Goal: Task Accomplishment & Management: Complete application form

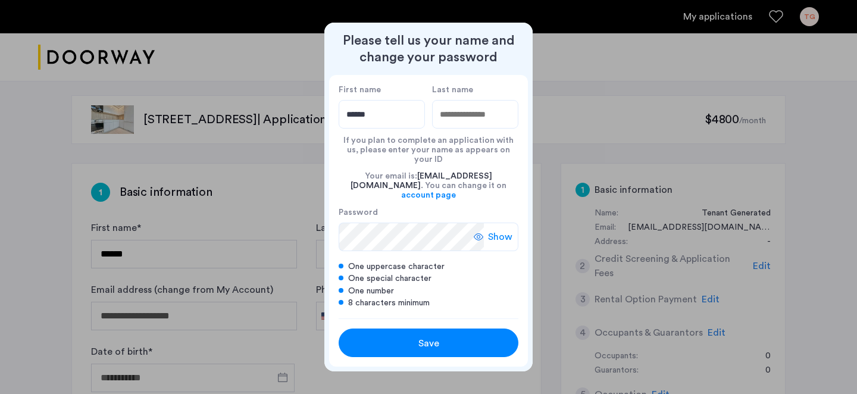
type input "******"
type input "*********"
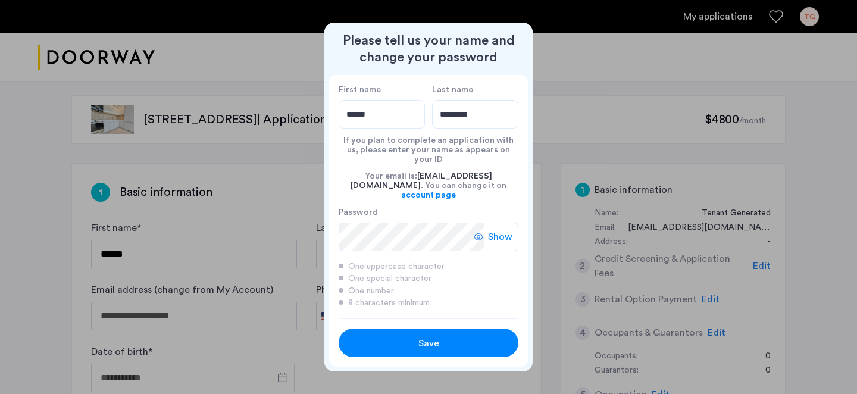
click at [436, 339] on span "Save" at bounding box center [428, 343] width 21 height 14
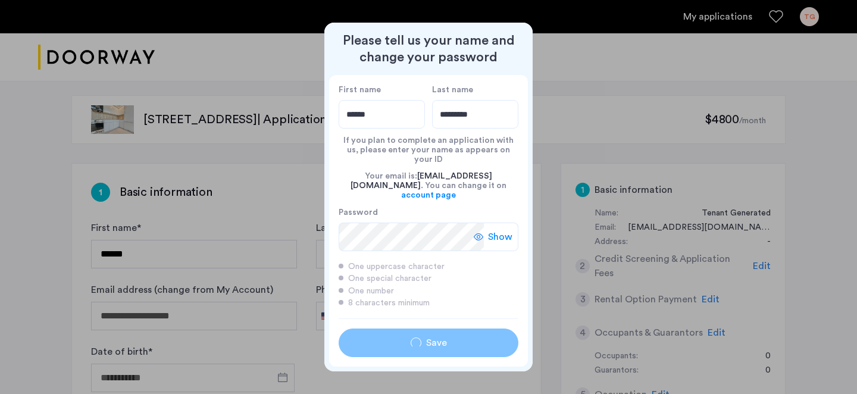
type input "******"
type input "*********"
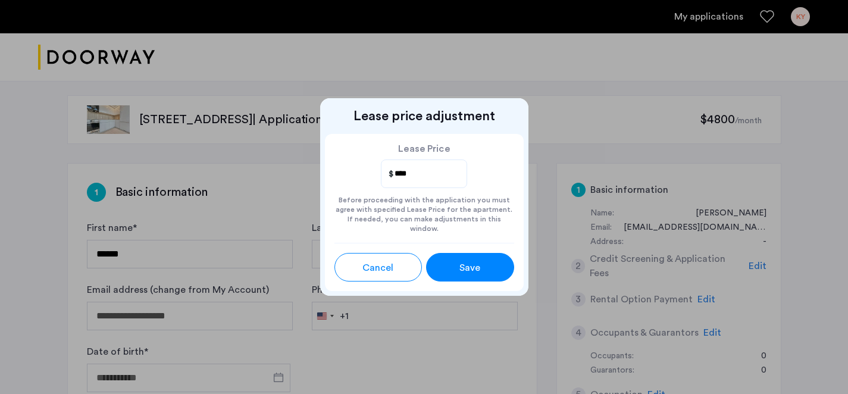
click at [446, 264] on button "Save" at bounding box center [470, 267] width 88 height 29
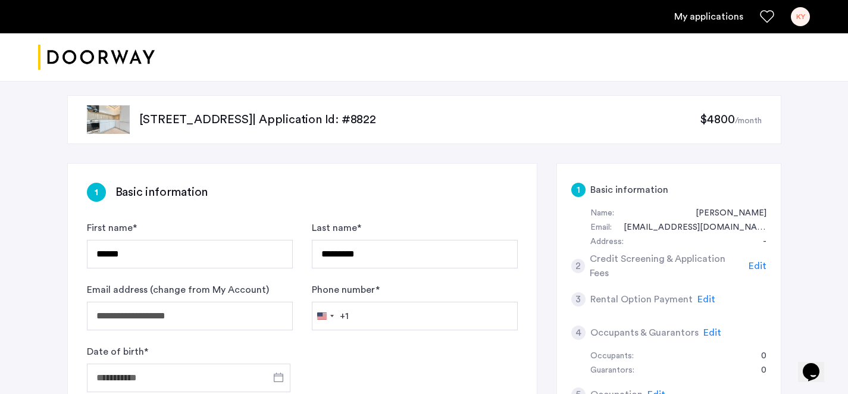
click at [726, 124] on span "$4800" at bounding box center [717, 120] width 35 height 12
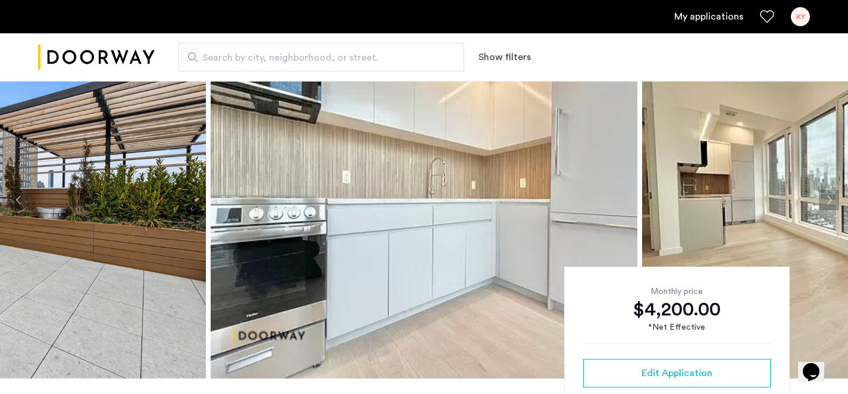
scroll to position [55, 0]
click at [454, 190] on img at bounding box center [424, 199] width 427 height 357
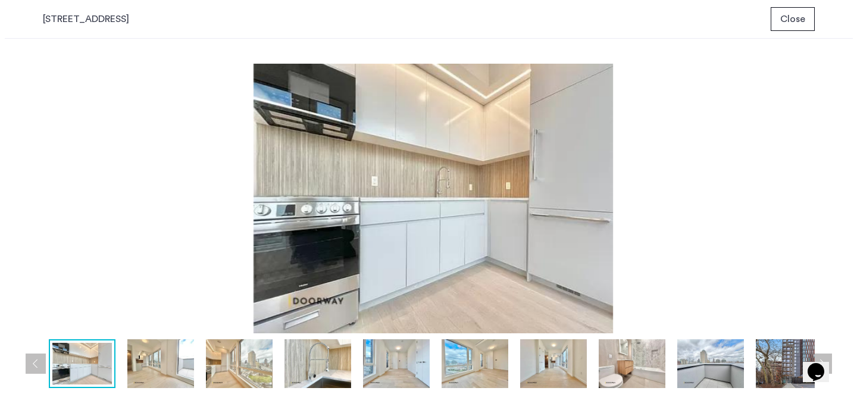
scroll to position [0, 0]
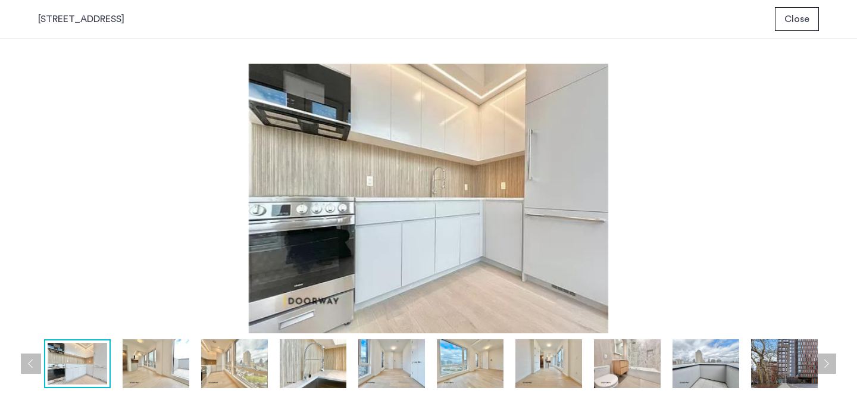
click at [174, 369] on img at bounding box center [156, 363] width 67 height 49
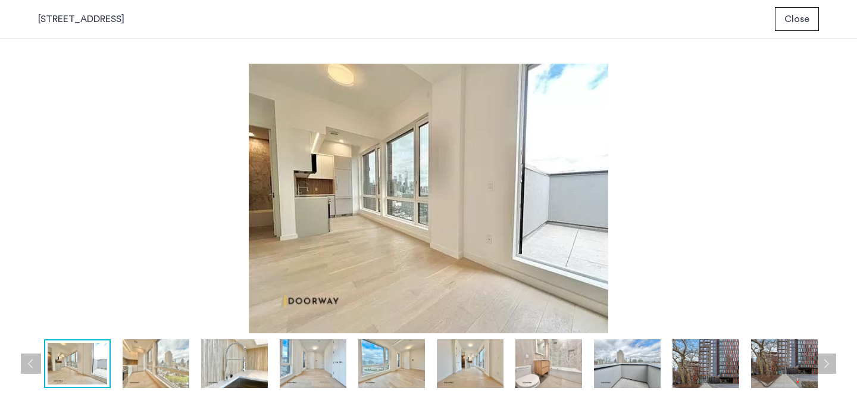
click at [223, 368] on img at bounding box center [234, 363] width 67 height 49
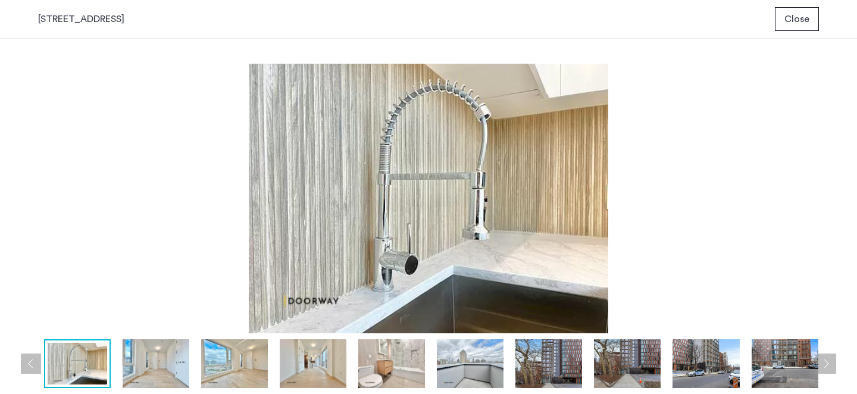
click at [168, 376] on img at bounding box center [156, 363] width 67 height 49
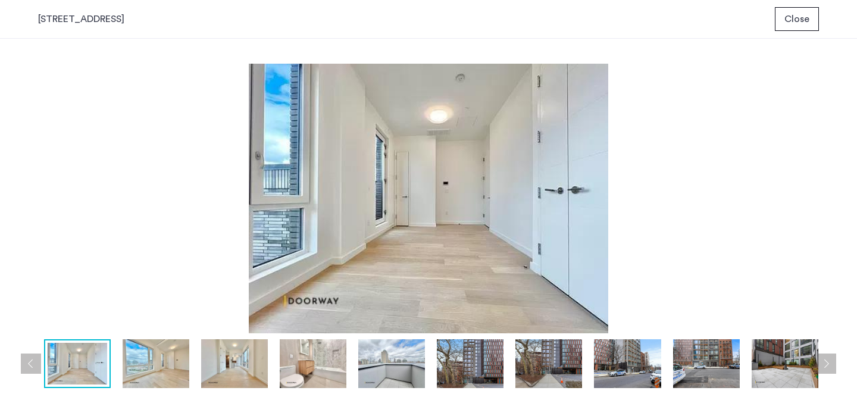
click at [186, 369] on img at bounding box center [156, 363] width 67 height 49
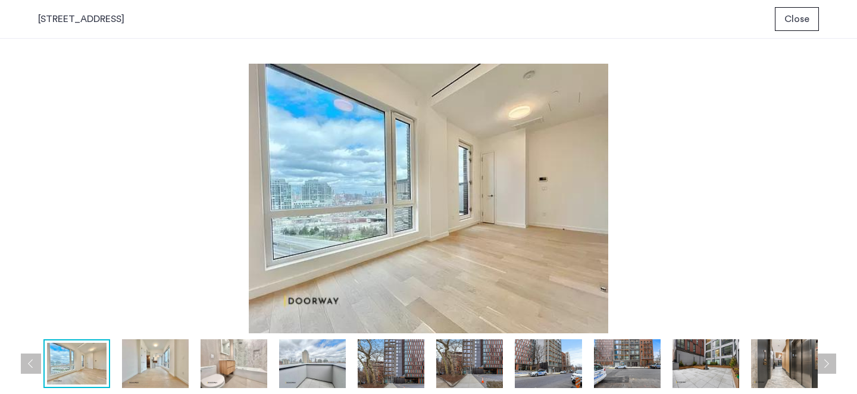
click at [166, 371] on img at bounding box center [155, 363] width 67 height 49
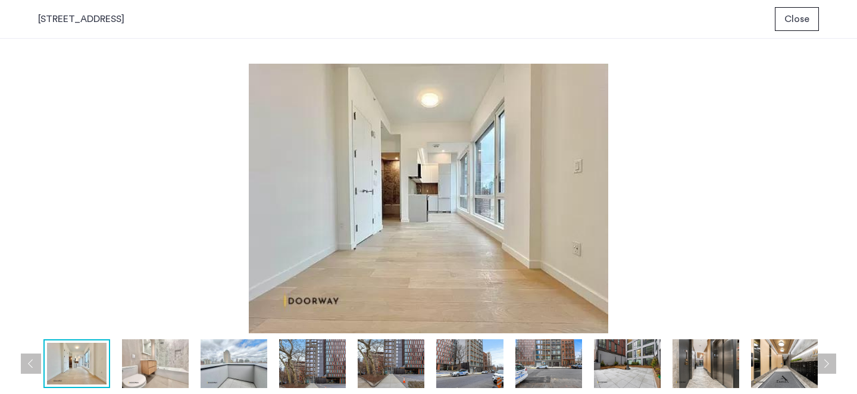
click at [186, 374] on img at bounding box center [155, 363] width 67 height 49
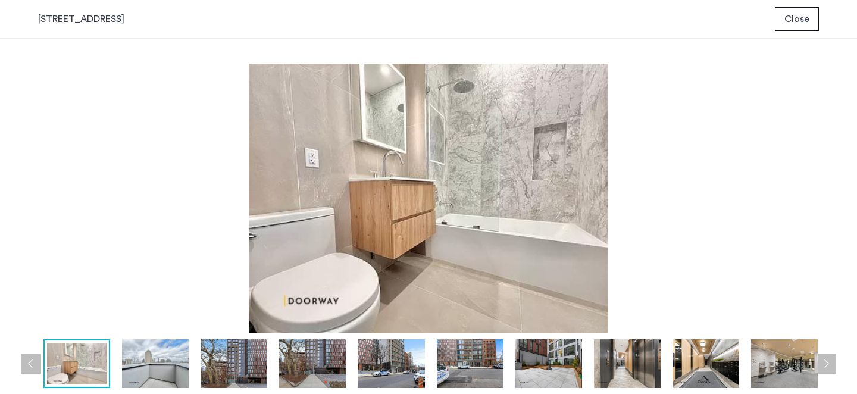
click at [175, 370] on img at bounding box center [155, 363] width 67 height 49
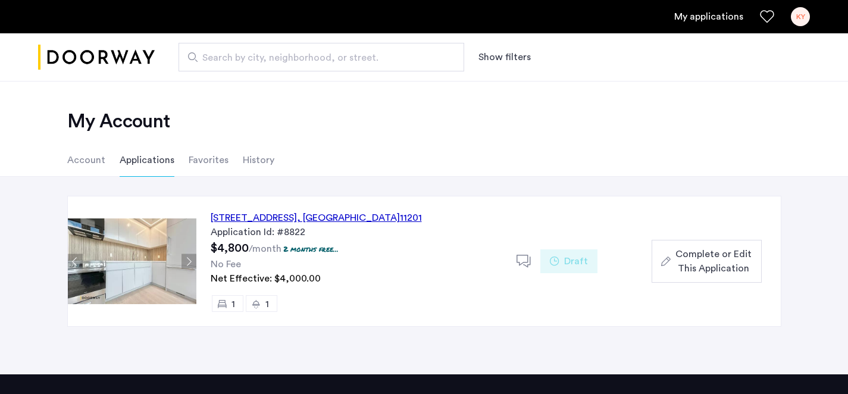
click at [271, 218] on div "127 Concord Street, Unit 11F, Brooklyn , NY 11201" at bounding box center [316, 218] width 211 height 14
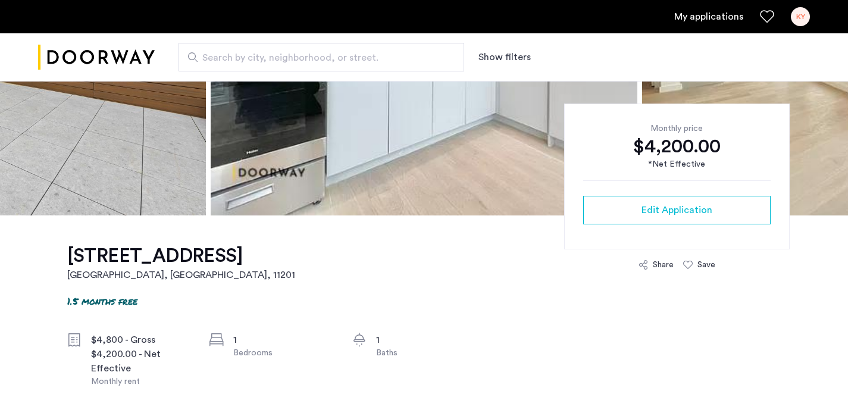
scroll to position [233, 0]
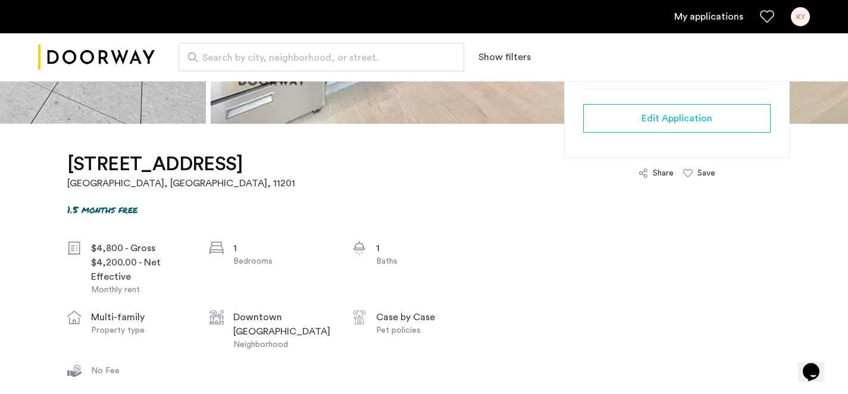
scroll to position [317, 0]
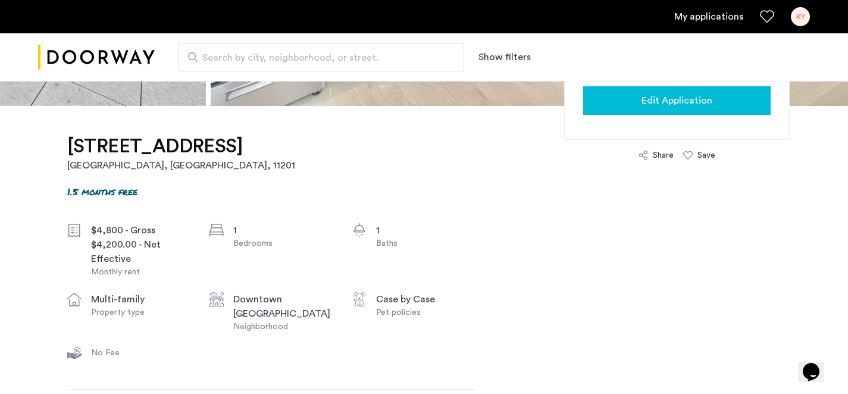
click at [657, 109] on button "Edit Application" at bounding box center [677, 100] width 188 height 29
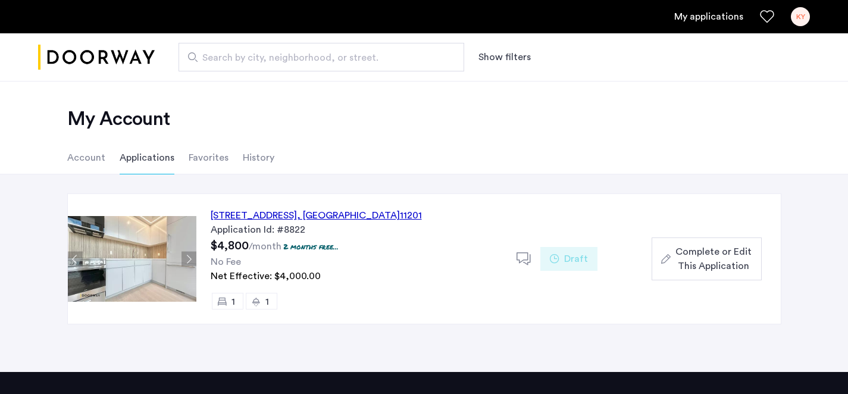
scroll to position [29, 0]
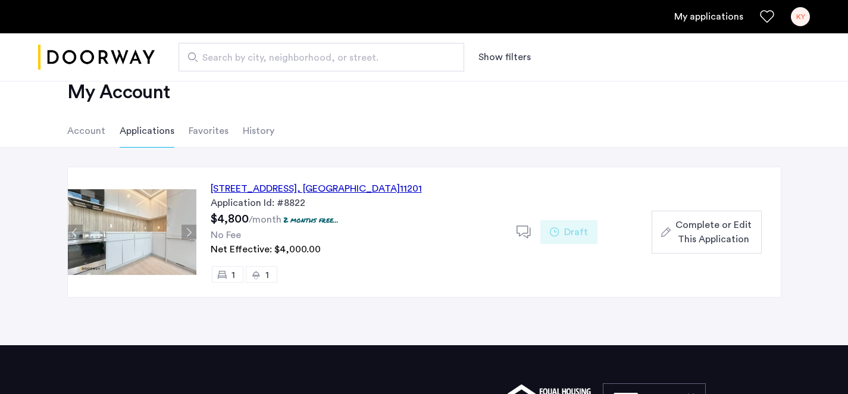
click at [310, 220] on p "2 months free..." at bounding box center [310, 220] width 55 height 10
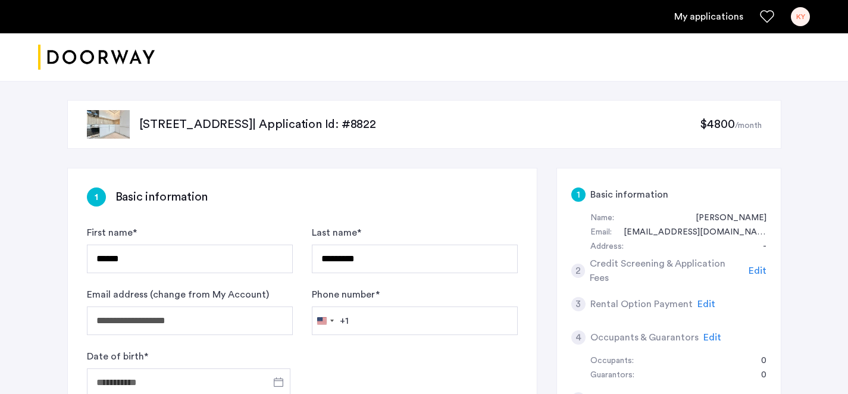
click at [359, 115] on div "[STREET_ADDRESS] | Application Id: #8822 $4800 /month" at bounding box center [424, 124] width 714 height 49
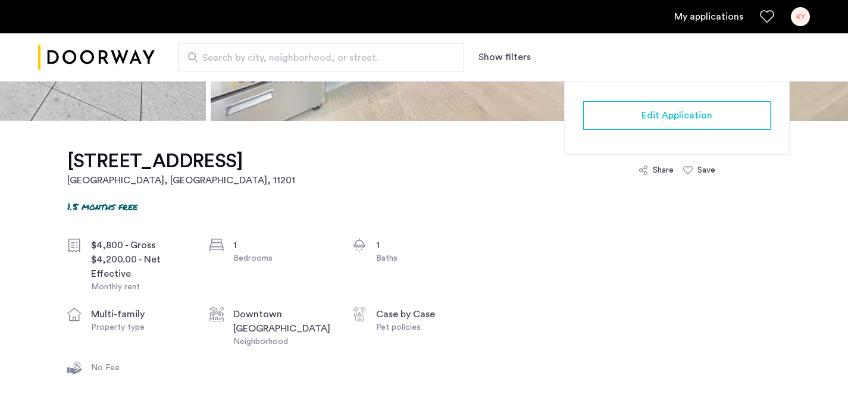
scroll to position [316, 0]
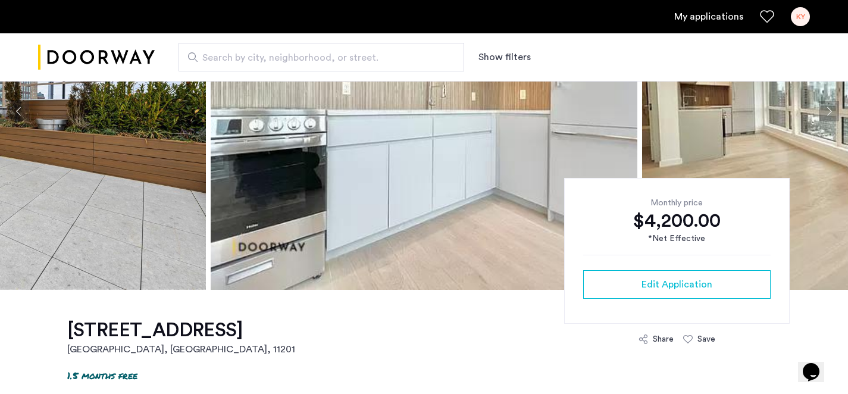
scroll to position [149, 0]
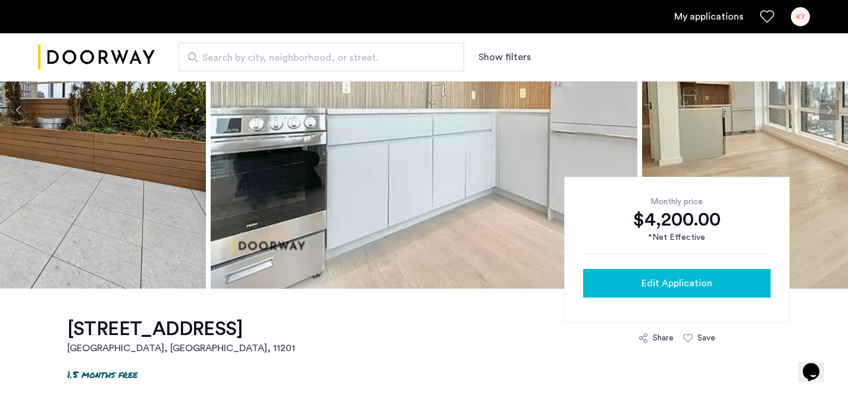
click at [694, 288] on span "Edit Application" at bounding box center [677, 283] width 71 height 14
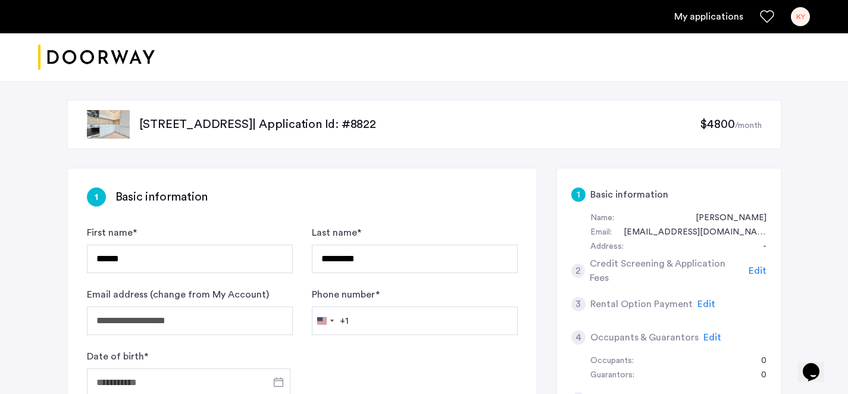
click at [402, 110] on div "[STREET_ADDRESS] | Application Id: #8822 $4800 /month" at bounding box center [424, 124] width 714 height 49
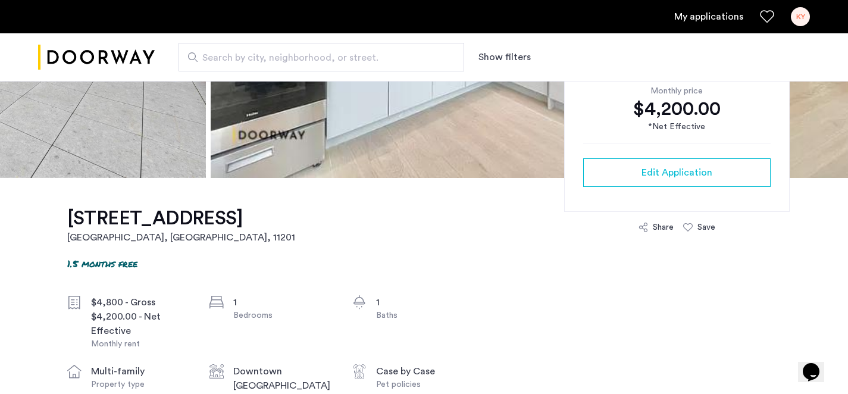
scroll to position [261, 0]
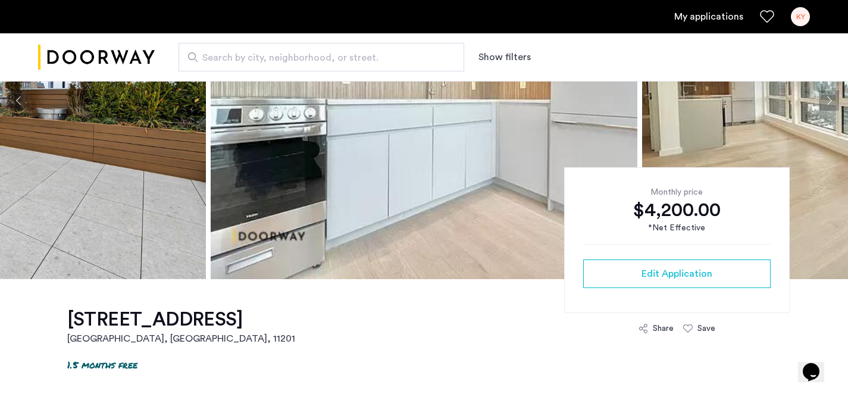
scroll to position [158, 0]
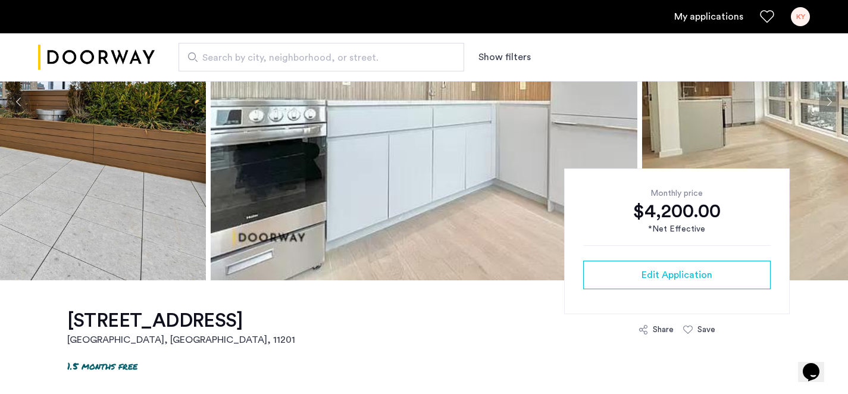
click at [593, 206] on div "$4,200.00" at bounding box center [677, 211] width 188 height 24
click at [424, 210] on img at bounding box center [424, 101] width 427 height 357
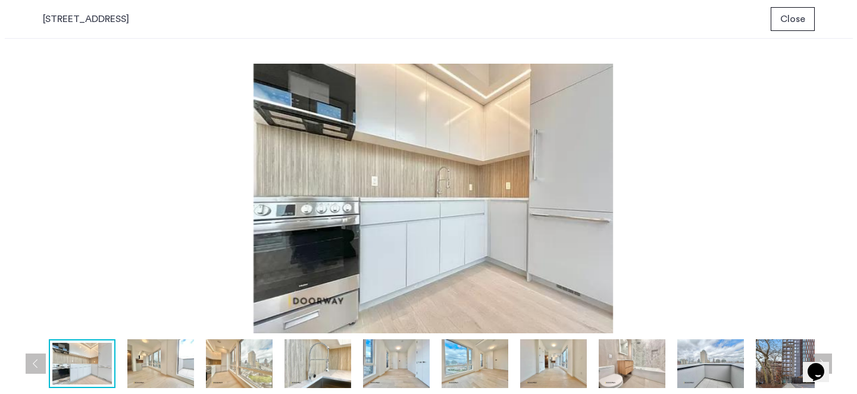
scroll to position [0, 0]
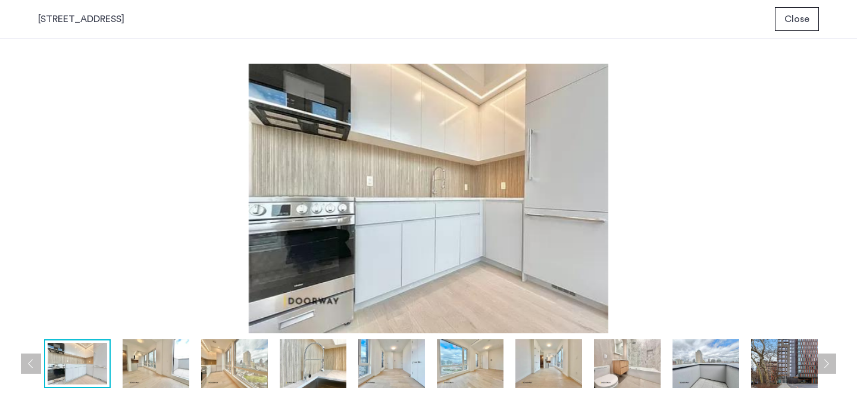
click at [808, 24] on span "Close" at bounding box center [797, 19] width 25 height 14
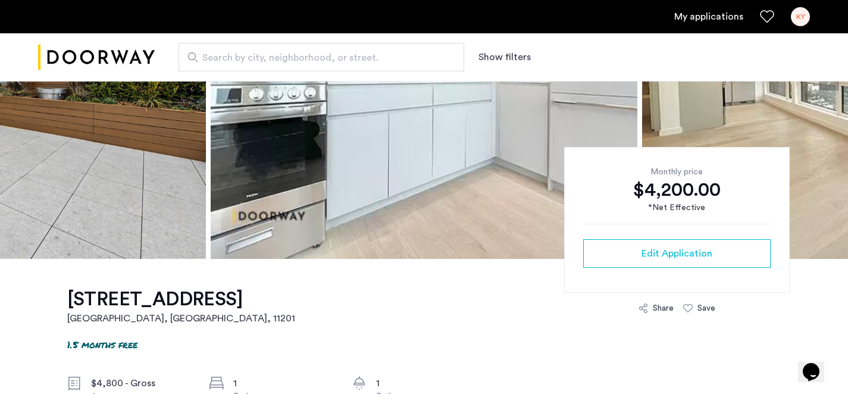
scroll to position [395, 0]
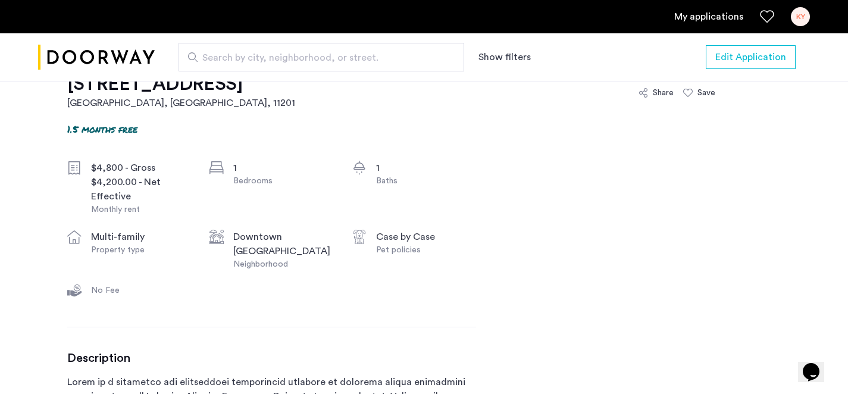
click at [190, 96] on h1 "[STREET_ADDRESS]" at bounding box center [181, 84] width 228 height 24
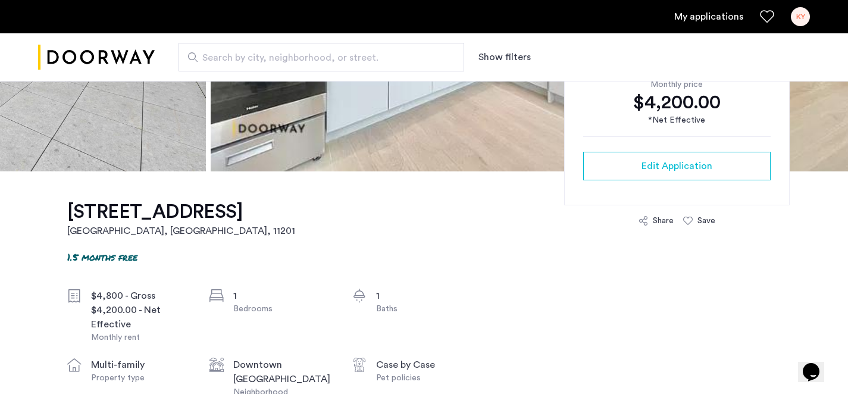
scroll to position [223, 0]
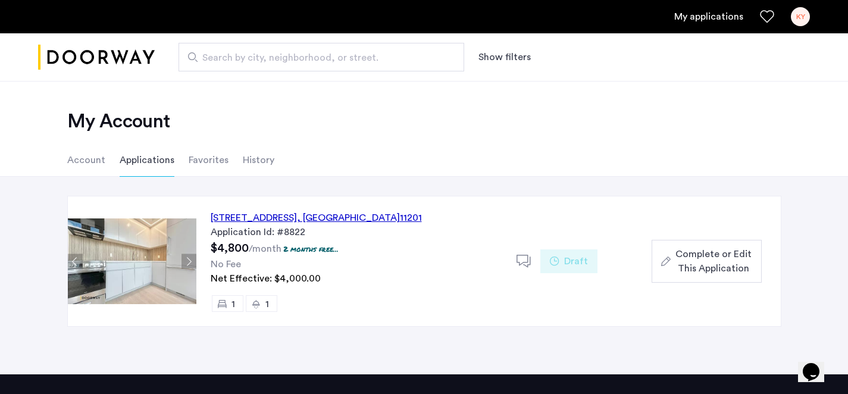
click at [318, 249] on p "2 months free..." at bounding box center [310, 249] width 55 height 10
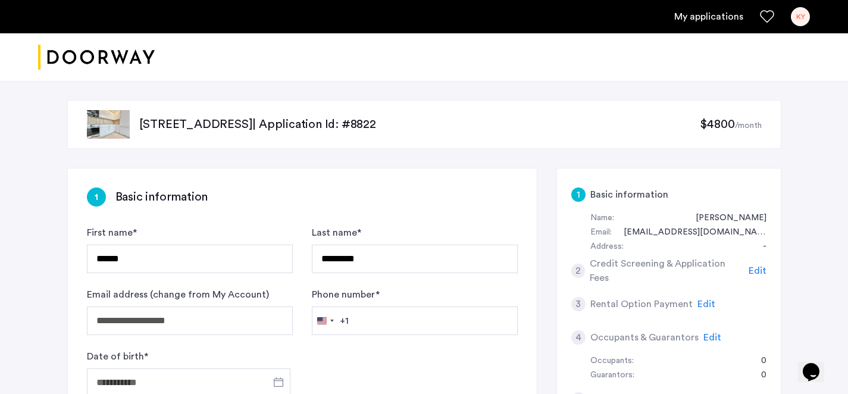
click at [530, 127] on p "[STREET_ADDRESS] | Application Id: #8822" at bounding box center [419, 124] width 561 height 17
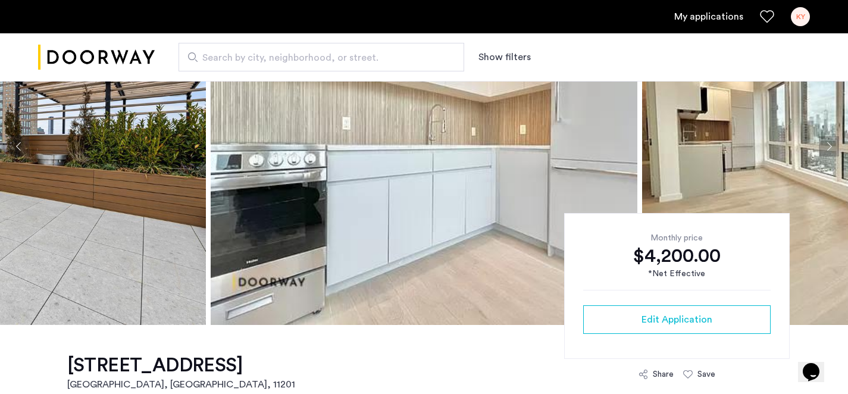
scroll to position [239, 0]
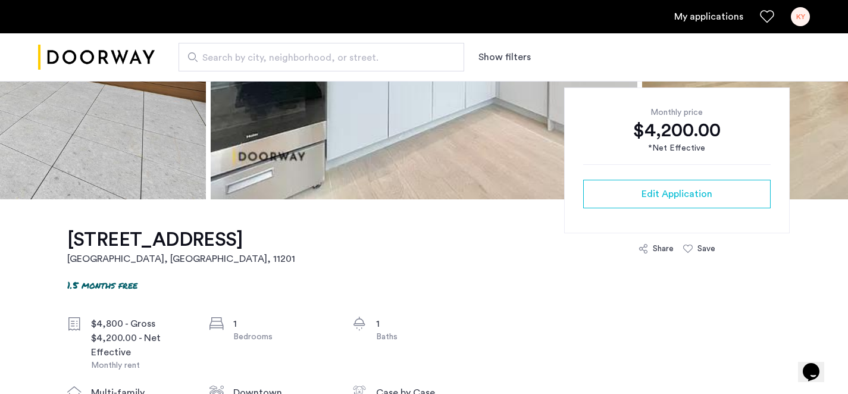
click at [656, 208] on div "Monthly price $4,200.00 *Net Effective Edit Application" at bounding box center [677, 161] width 226 height 146
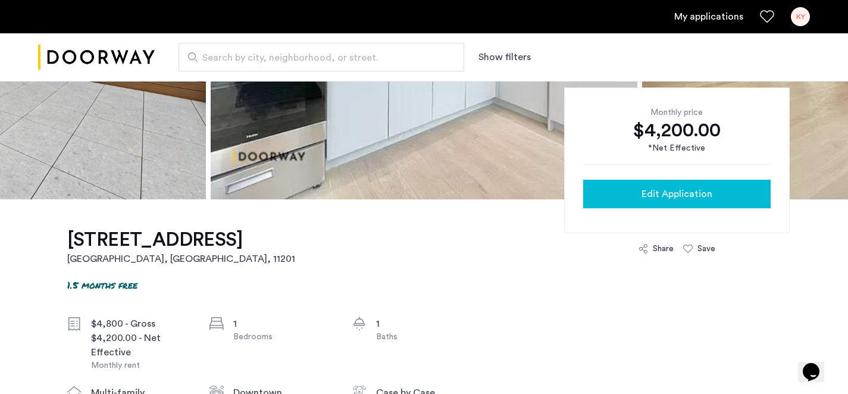
click at [650, 192] on span "Edit Application" at bounding box center [677, 194] width 71 height 14
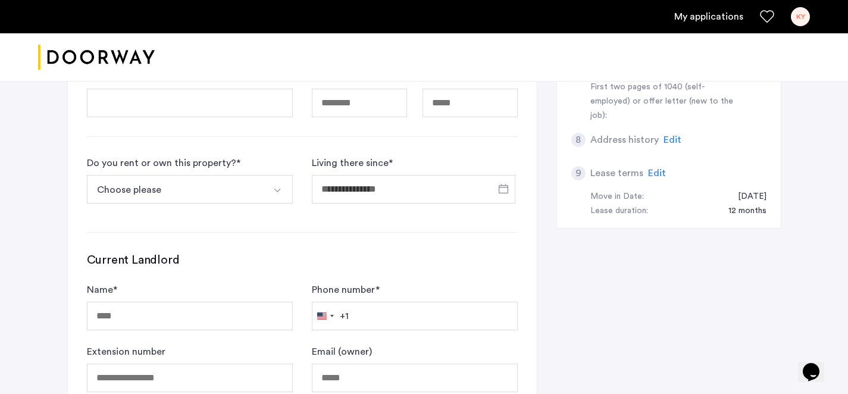
scroll to position [385, 0]
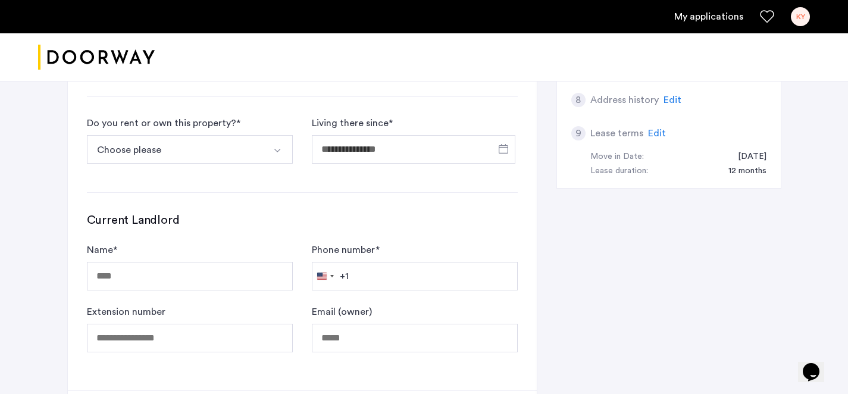
click at [729, 150] on div "[DATE]" at bounding box center [746, 157] width 40 height 14
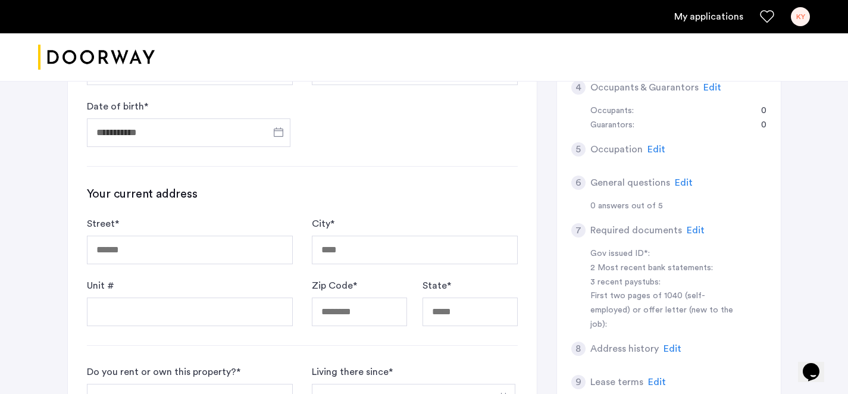
scroll to position [0, 0]
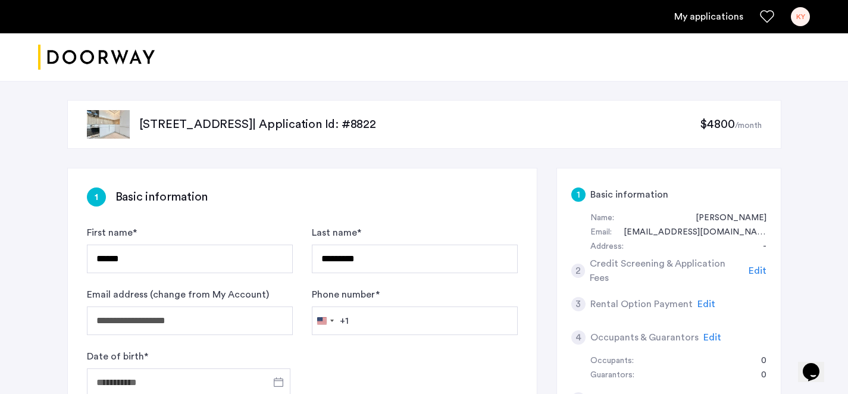
click at [726, 121] on span "$4800" at bounding box center [717, 124] width 35 height 12
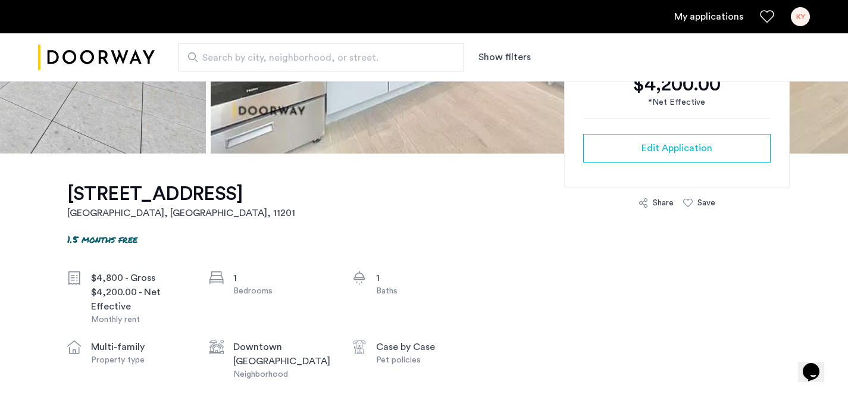
scroll to position [277, 0]
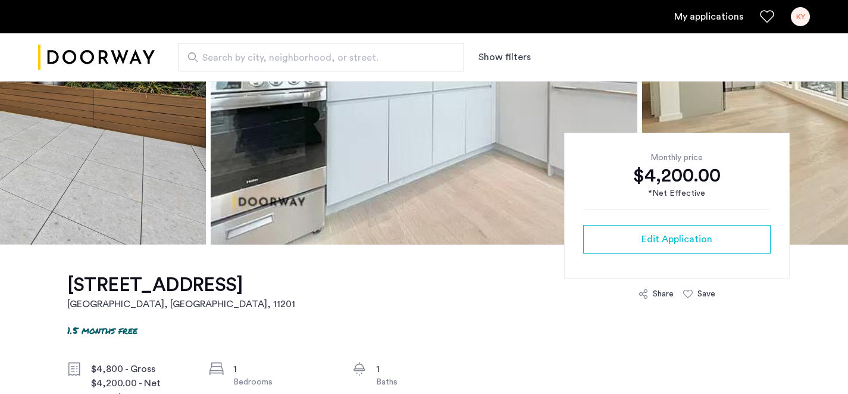
scroll to position [195, 0]
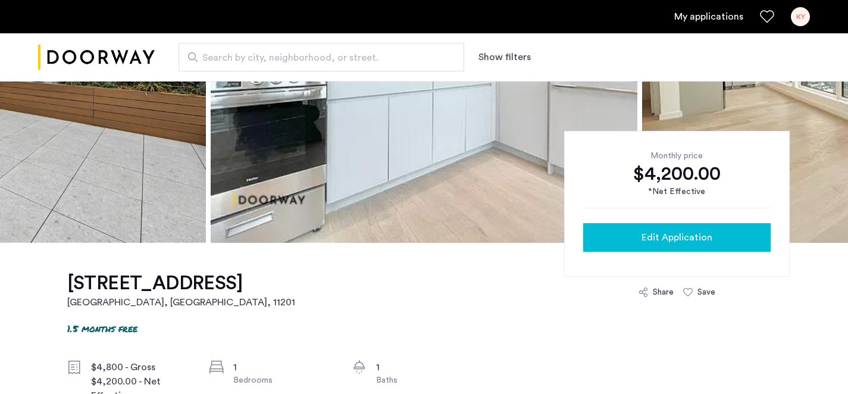
click at [643, 229] on button "Edit Application" at bounding box center [677, 237] width 188 height 29
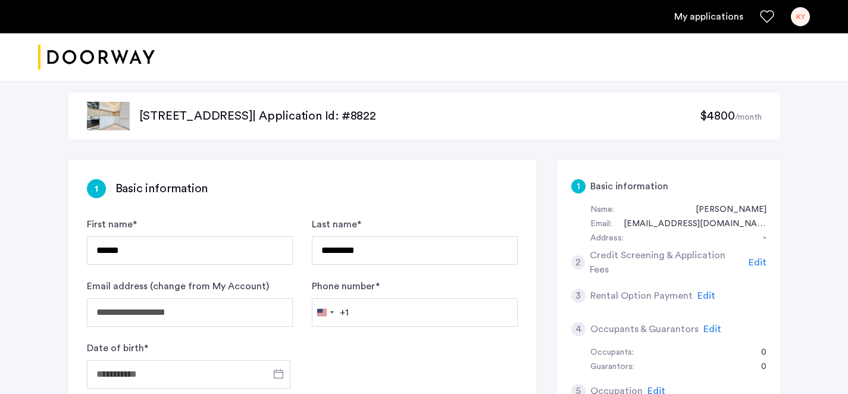
scroll to position [10, 0]
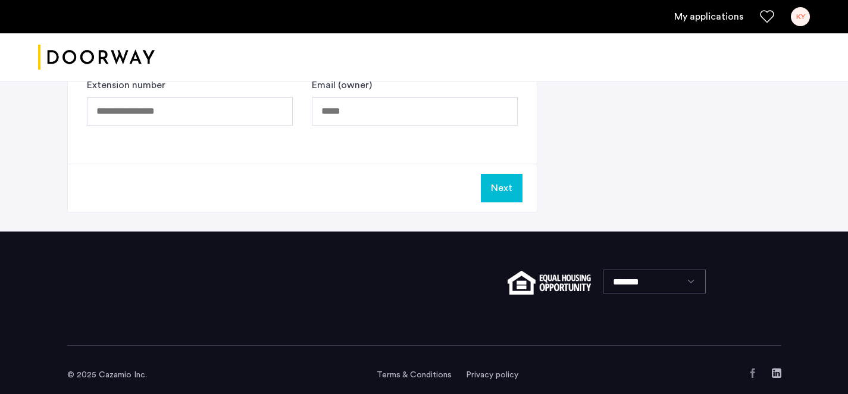
click at [504, 193] on button "Next" at bounding box center [502, 188] width 42 height 29
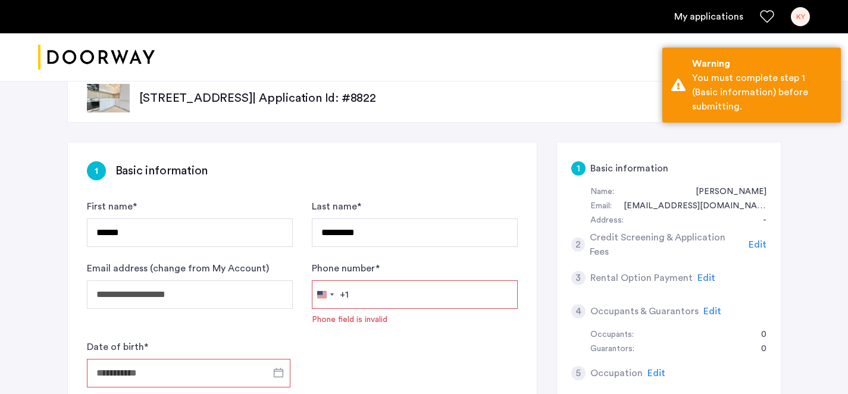
scroll to position [0, 0]
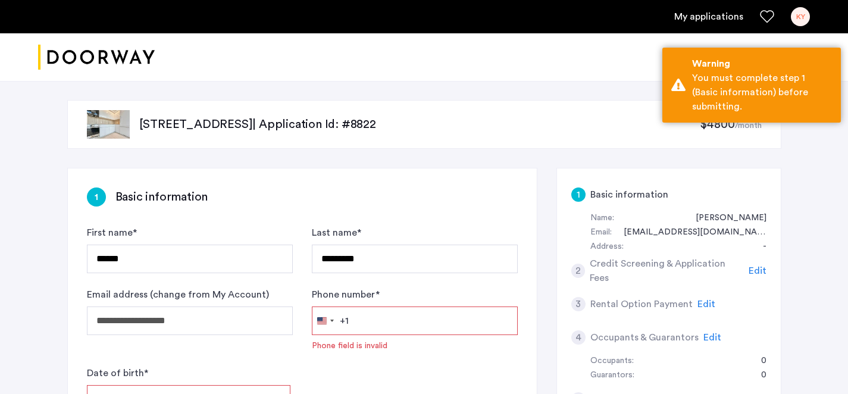
click at [652, 117] on p "[STREET_ADDRESS] | Application Id: #8822" at bounding box center [419, 124] width 561 height 17
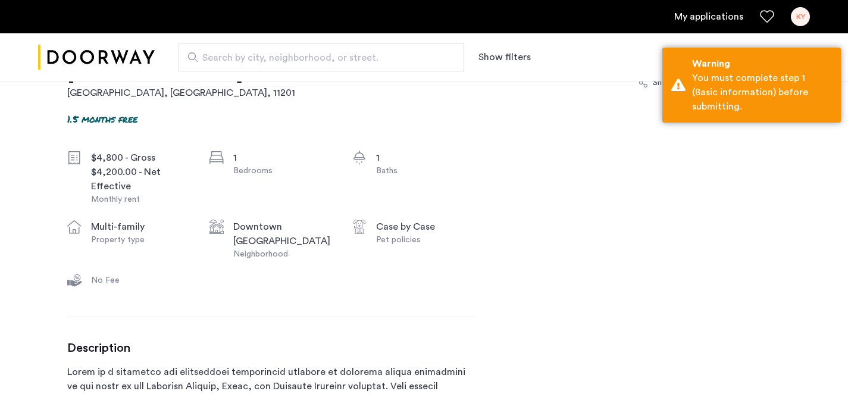
scroll to position [345, 0]
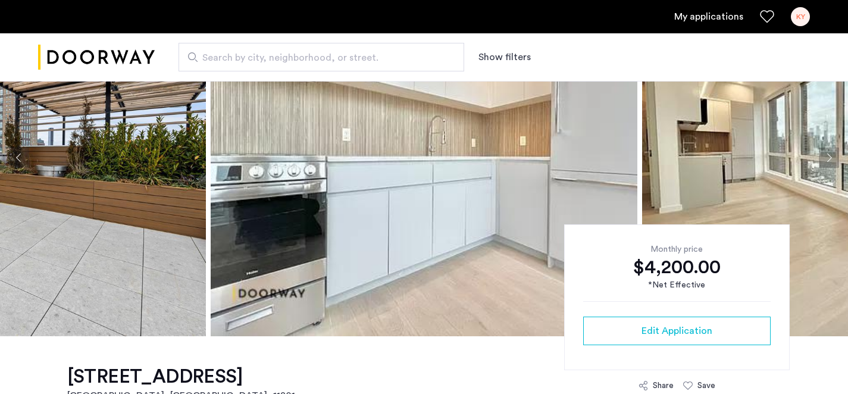
scroll to position [105, 0]
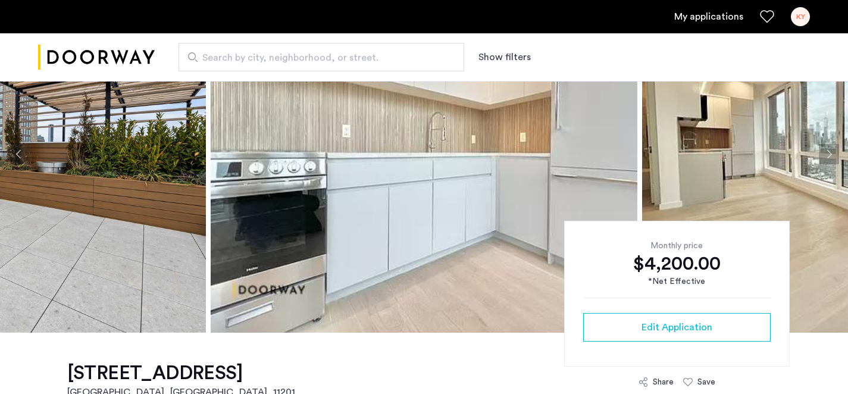
click at [595, 292] on div "Monthly price $4,200.00 *Net Effective Edit Application" at bounding box center [677, 294] width 226 height 146
click at [681, 277] on div "*Net Effective" at bounding box center [677, 282] width 188 height 13
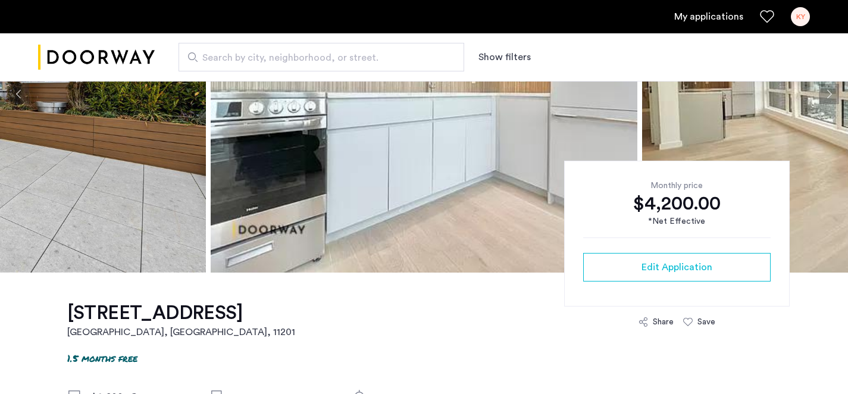
scroll to position [170, 0]
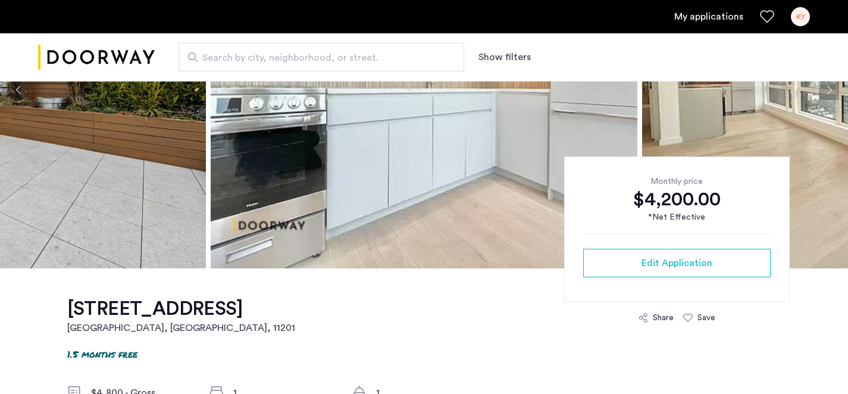
click at [388, 155] on img at bounding box center [424, 89] width 427 height 357
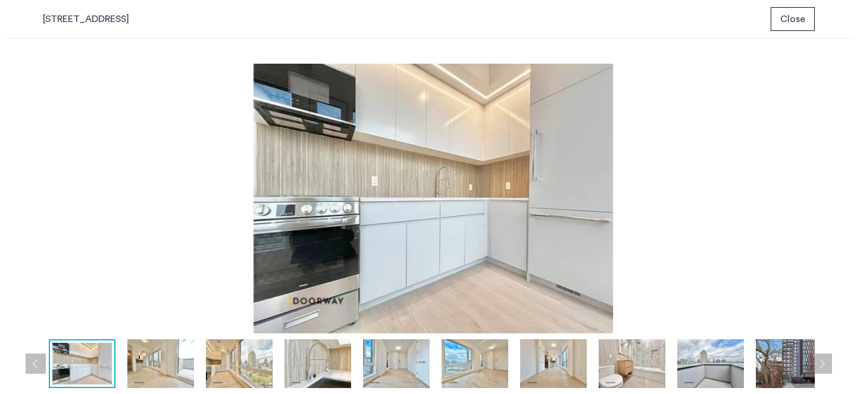
scroll to position [0, 0]
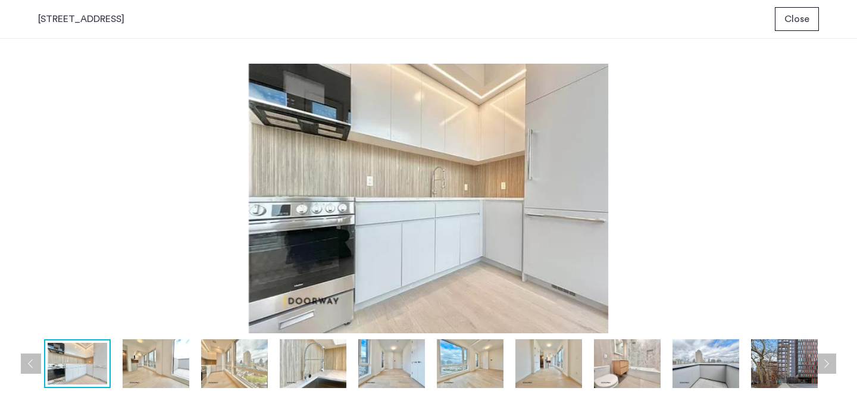
click at [732, 204] on img at bounding box center [428, 199] width 781 height 270
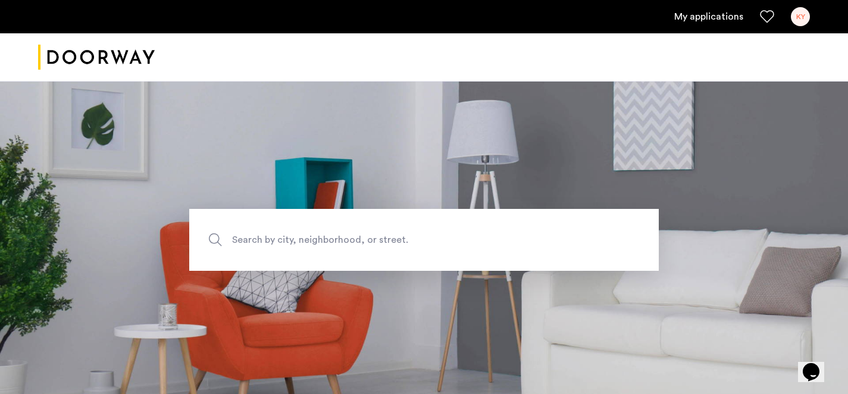
scroll to position [178, 0]
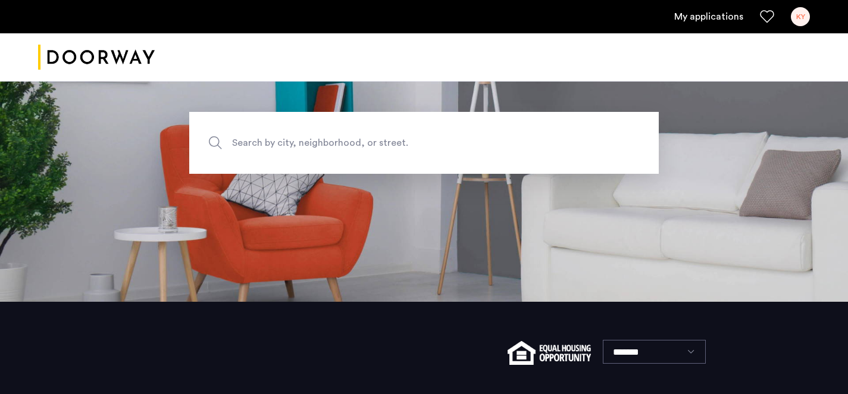
scroll to position [97, 0]
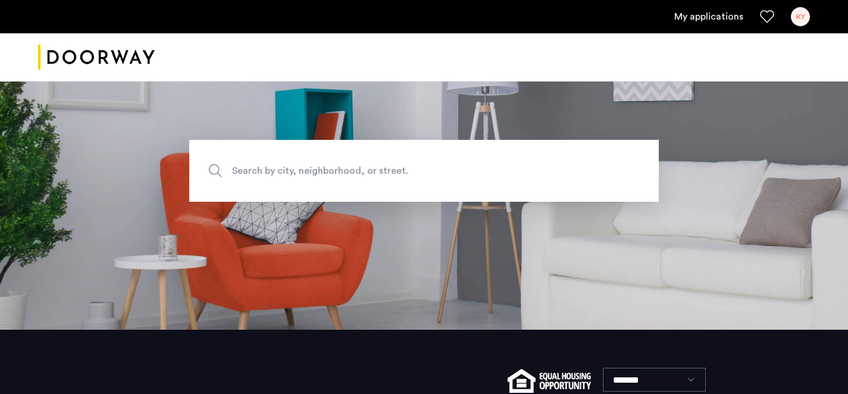
scroll to position [178, 0]
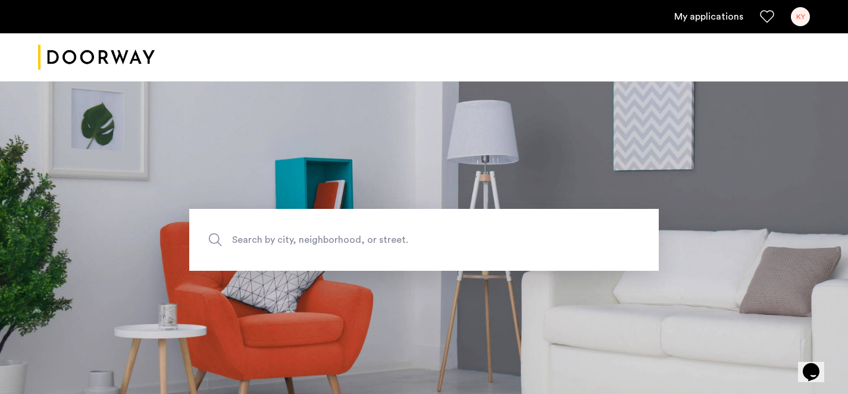
click at [725, 11] on link "My applications" at bounding box center [708, 17] width 69 height 14
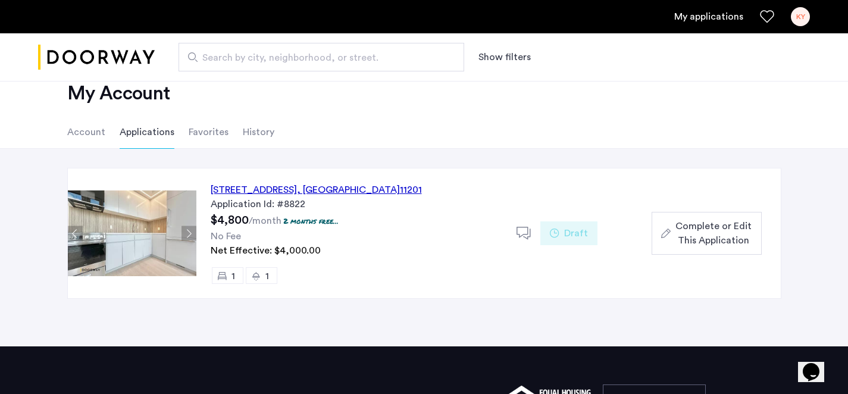
scroll to position [48, 0]
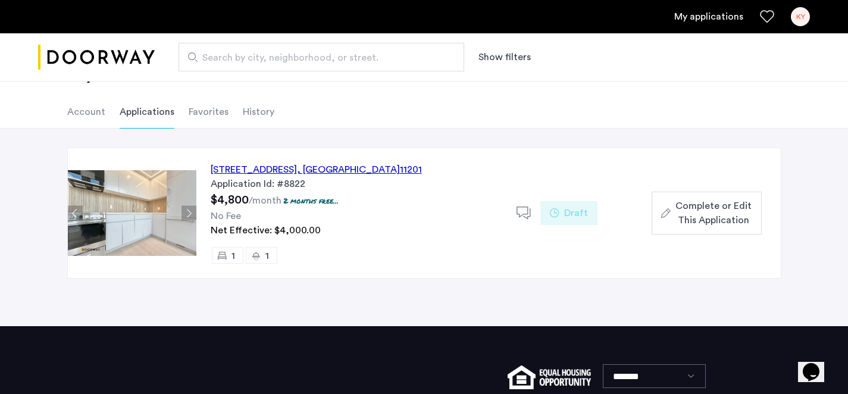
click at [341, 170] on div "127 Concord Street, Unit 11F, Brooklyn , NY 11201" at bounding box center [316, 170] width 211 height 14
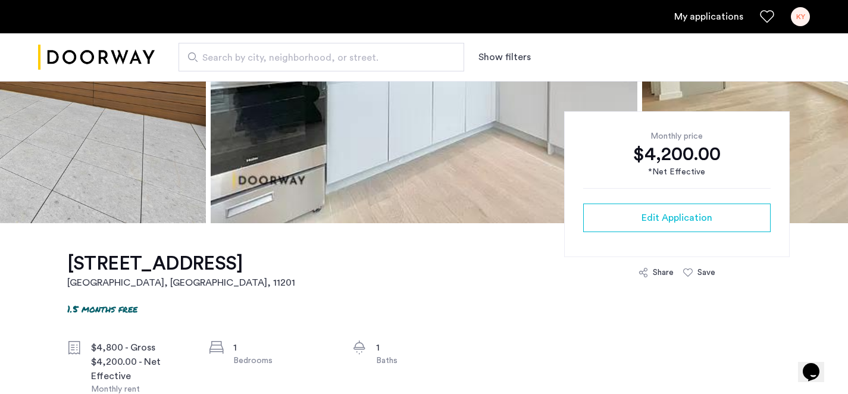
scroll to position [222, 0]
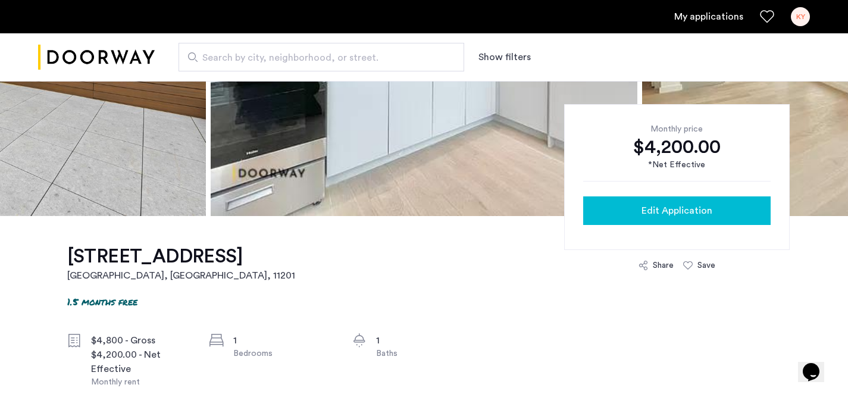
click at [657, 217] on span "Edit Application" at bounding box center [677, 211] width 71 height 14
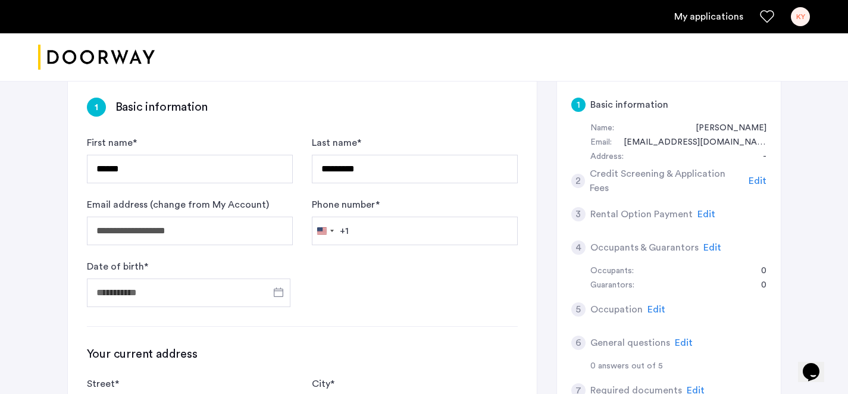
scroll to position [93, 0]
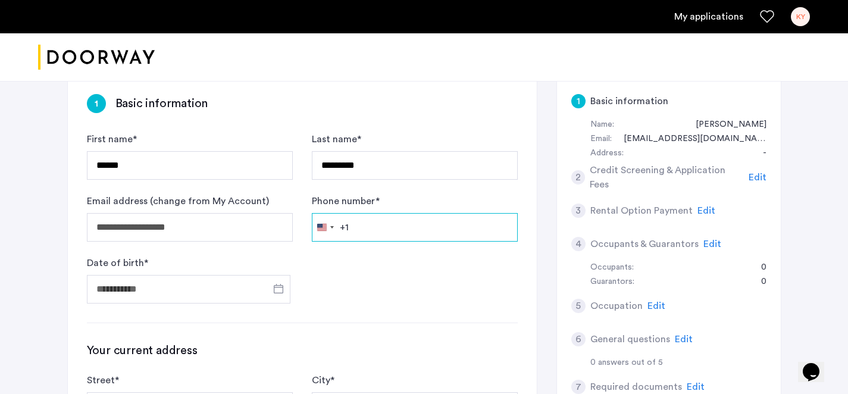
click at [373, 227] on input "Phone number *" at bounding box center [415, 227] width 206 height 29
type input "**********"
click at [278, 283] on span "Open calendar" at bounding box center [278, 288] width 29 height 29
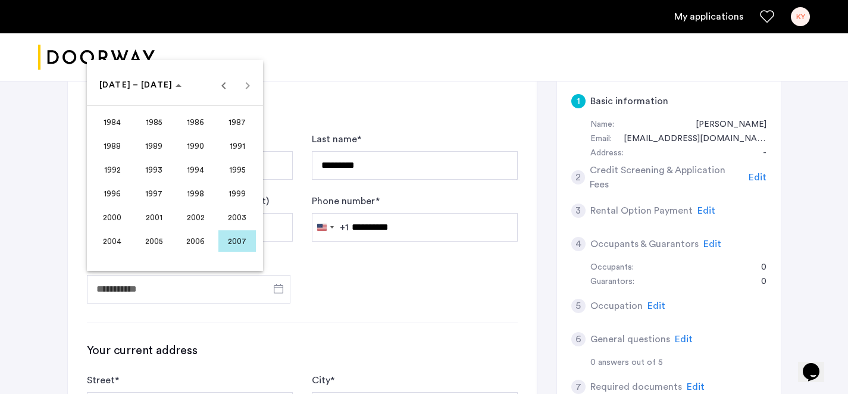
click at [240, 182] on button "1999" at bounding box center [238, 194] width 42 height 24
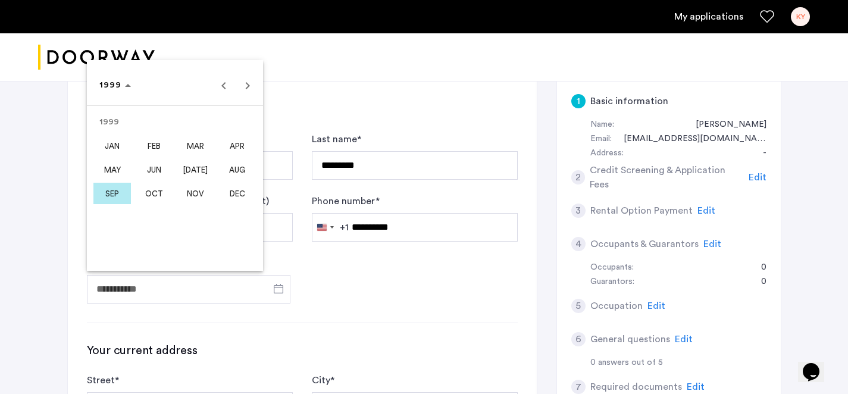
click at [111, 183] on span "SEP" at bounding box center [112, 193] width 38 height 21
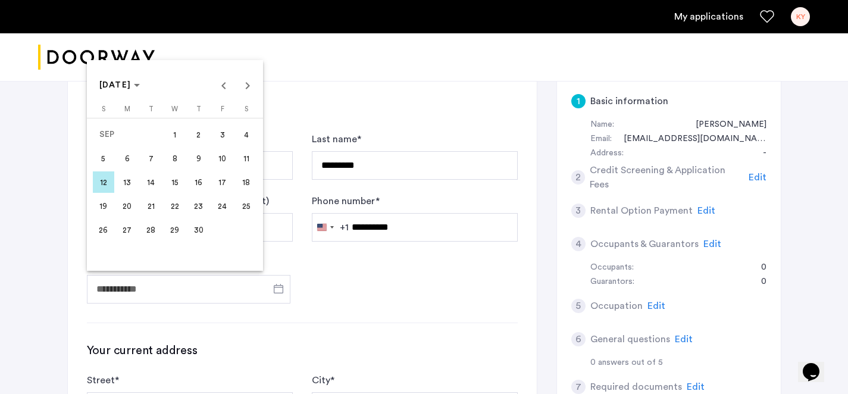
click at [155, 224] on span "28" at bounding box center [150, 229] width 21 height 21
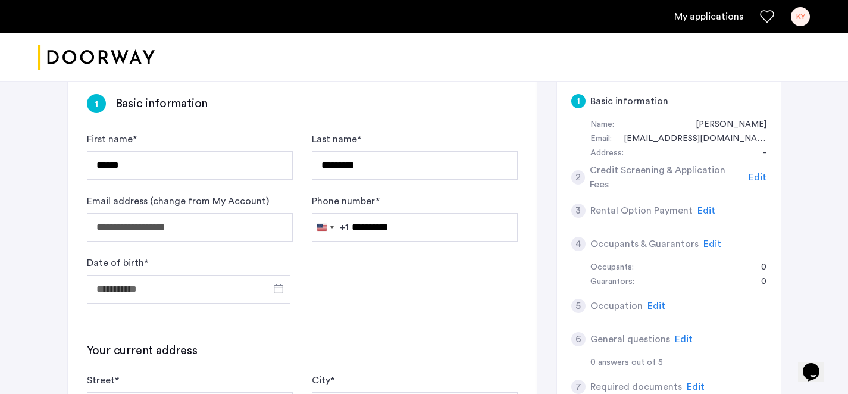
type input "**********"
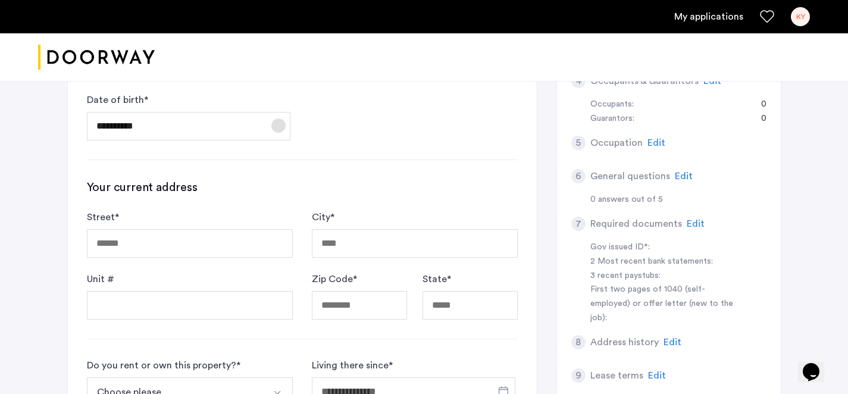
scroll to position [263, 0]
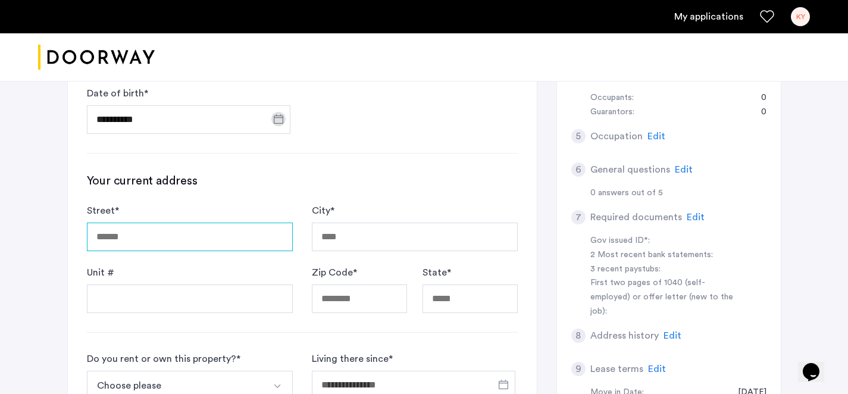
click at [209, 232] on input "Street *" at bounding box center [190, 237] width 206 height 29
type input "**********"
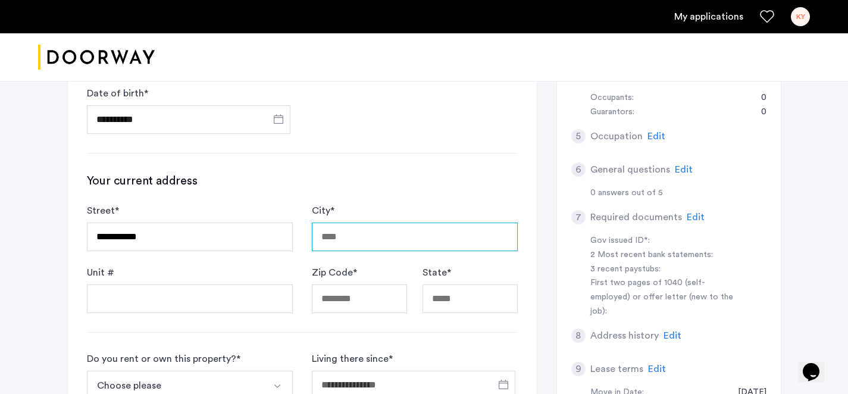
type input "********"
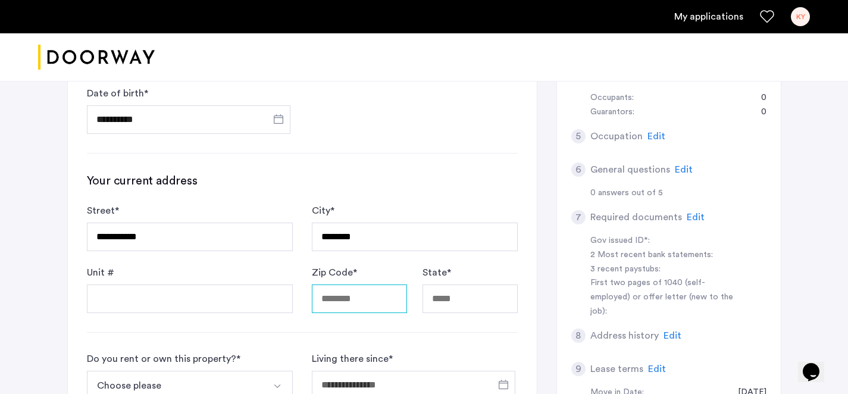
type input "*****"
type input "********"
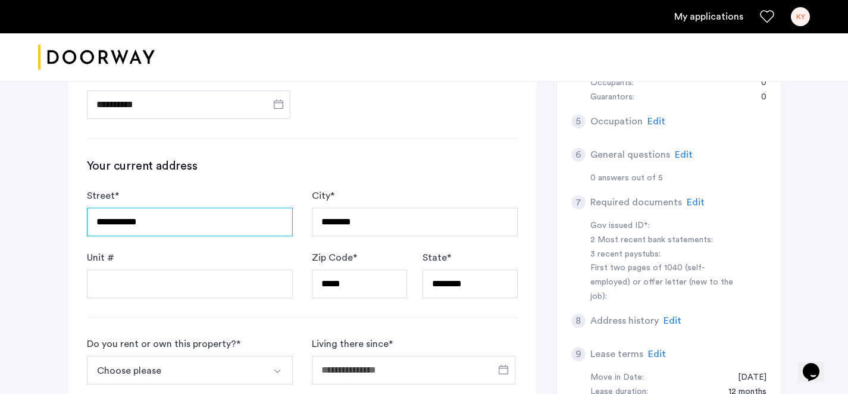
scroll to position [292, 0]
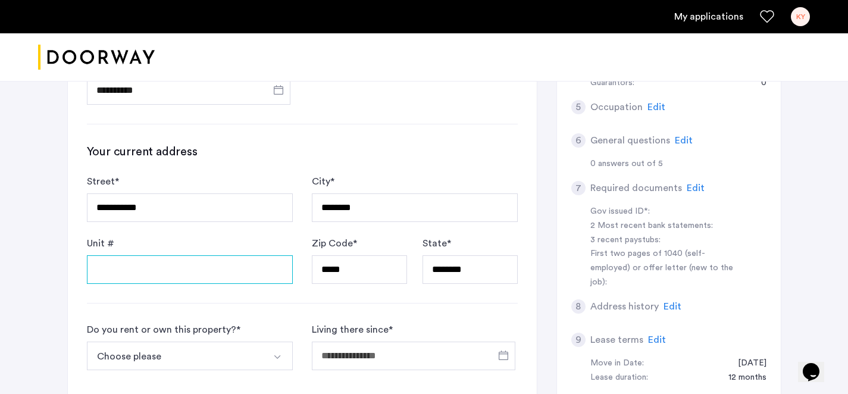
click at [200, 274] on input "Unit #" at bounding box center [190, 269] width 206 height 29
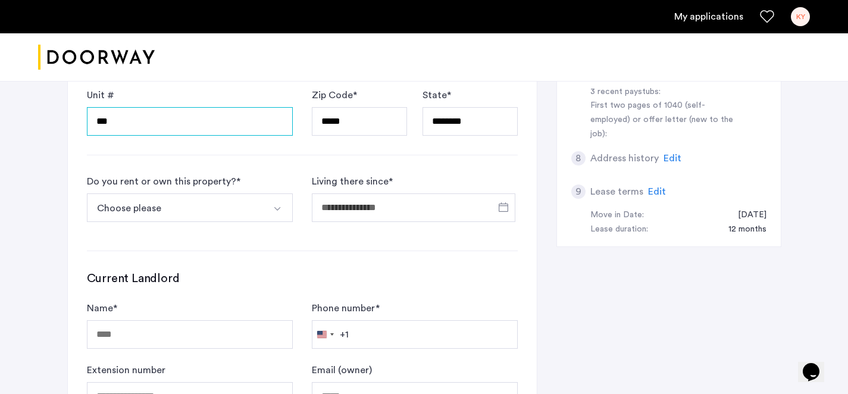
scroll to position [445, 0]
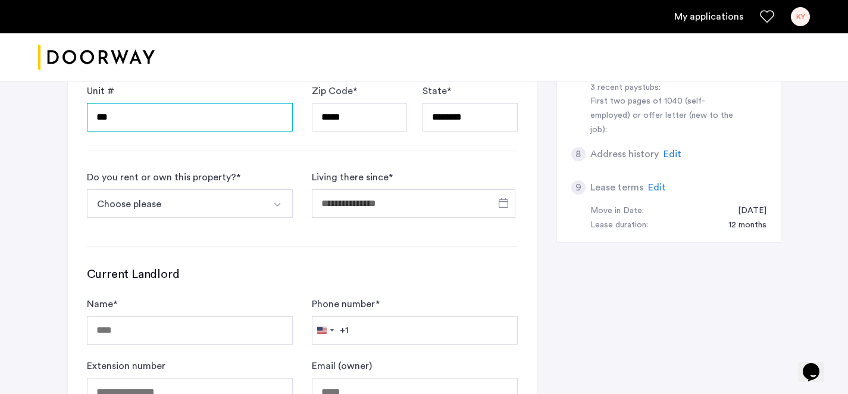
type input "***"
click at [273, 212] on button "Select option" at bounding box center [278, 203] width 29 height 29
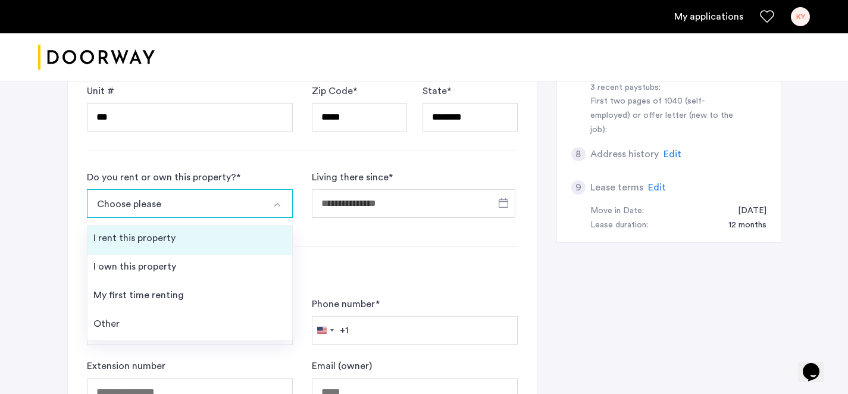
click at [242, 243] on li "I rent this property" at bounding box center [190, 240] width 205 height 29
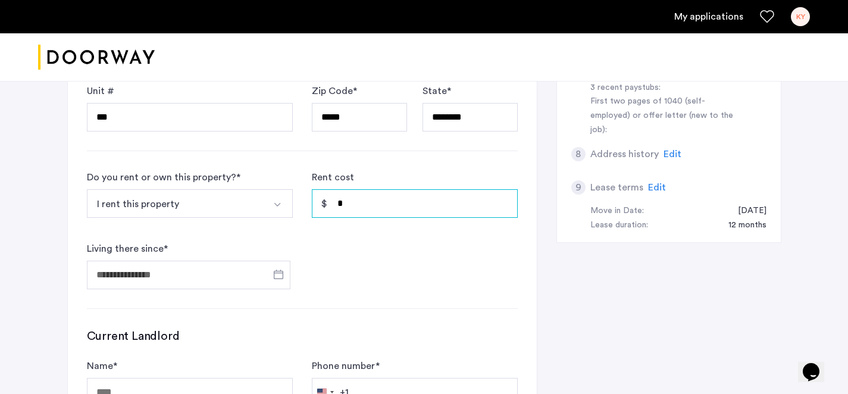
click at [368, 210] on input "*" at bounding box center [415, 203] width 206 height 29
type input "*****"
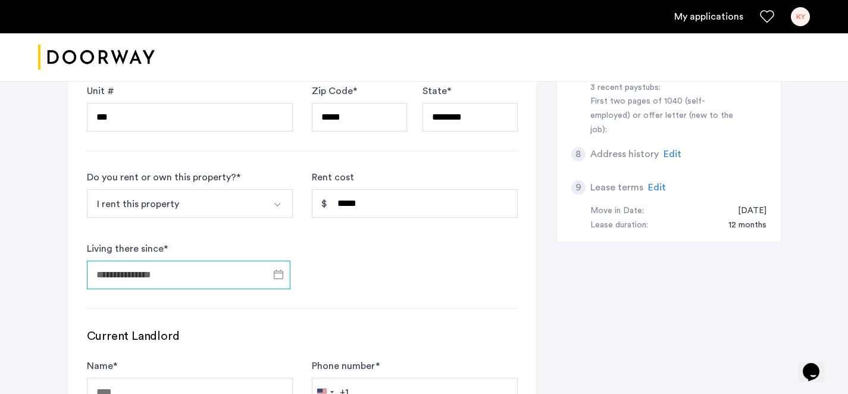
click at [187, 283] on input "Living there since *" at bounding box center [189, 275] width 204 height 29
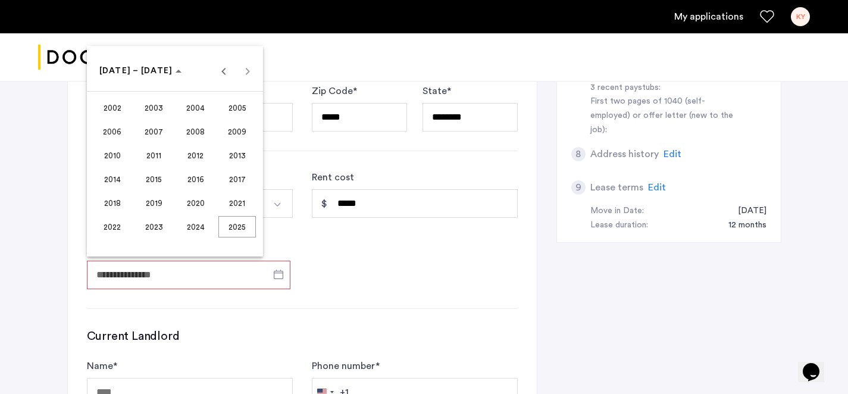
click at [203, 215] on button "2024" at bounding box center [196, 227] width 42 height 24
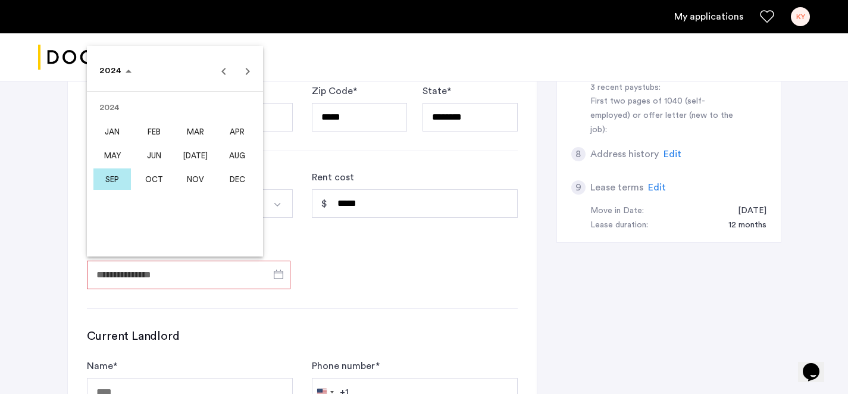
click at [194, 155] on span "[DATE]" at bounding box center [196, 155] width 38 height 21
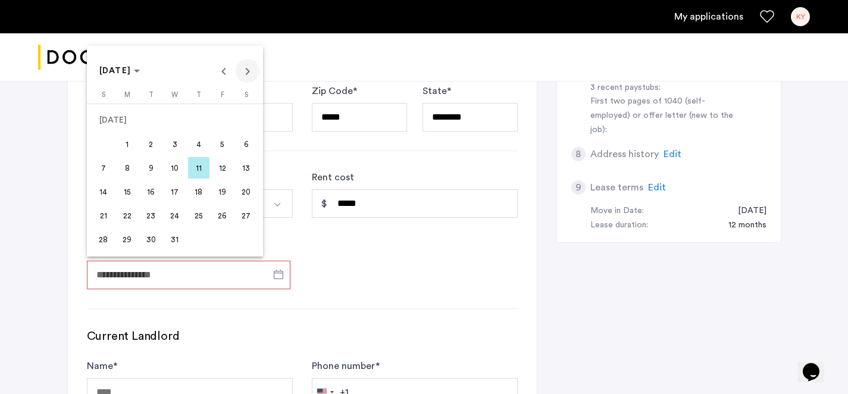
click at [248, 80] on span "Next month" at bounding box center [248, 71] width 24 height 24
click at [201, 124] on span "1" at bounding box center [198, 120] width 21 height 21
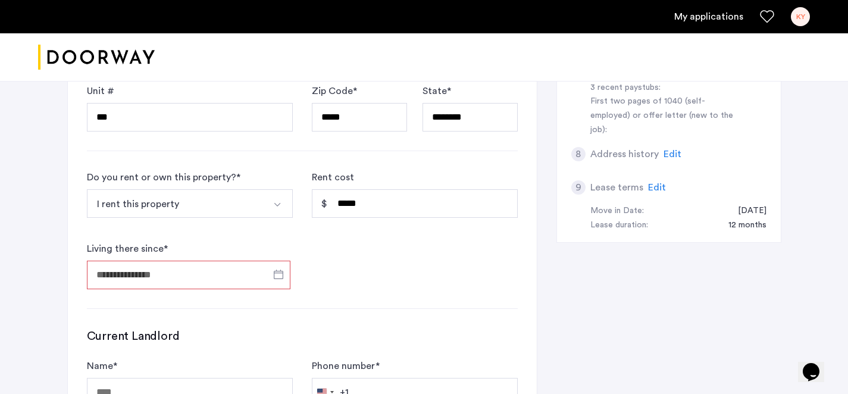
type input "**********"
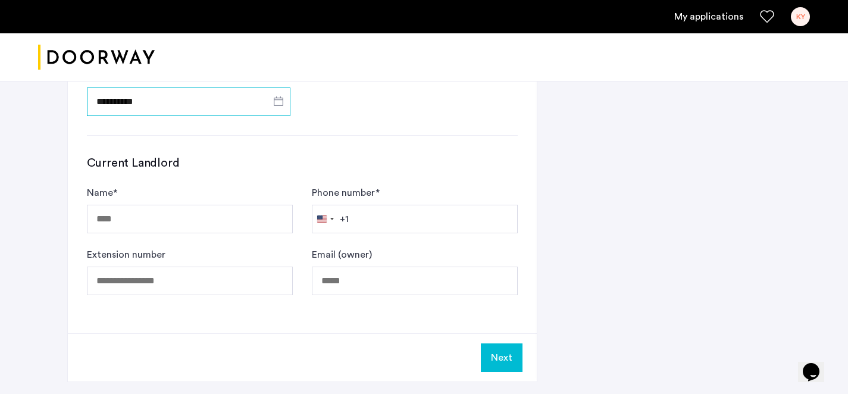
scroll to position [620, 0]
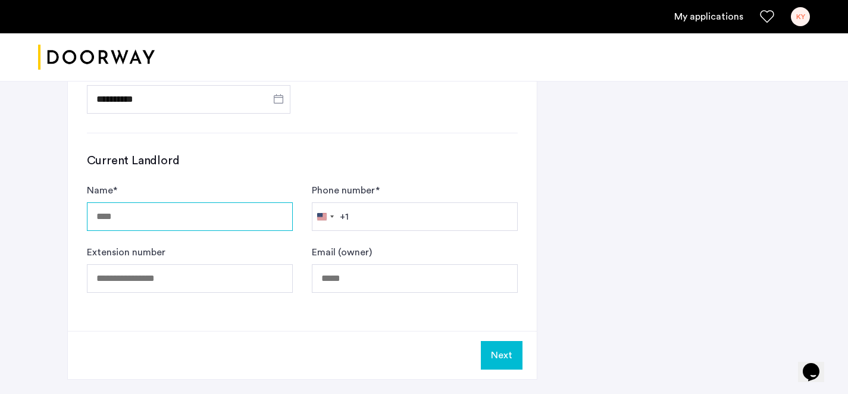
click at [249, 212] on input "Name *" at bounding box center [190, 216] width 206 height 29
type input "**********"
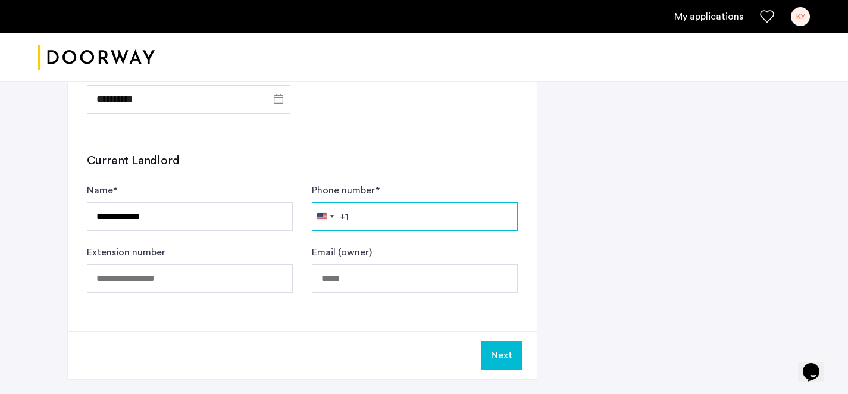
click at [426, 217] on input "Phone number *" at bounding box center [415, 216] width 206 height 29
click at [367, 217] on input "Phone number *" at bounding box center [415, 216] width 206 height 29
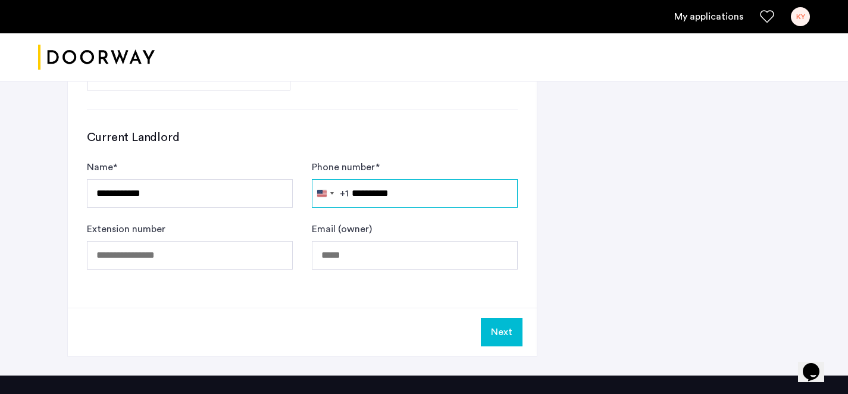
scroll to position [648, 0]
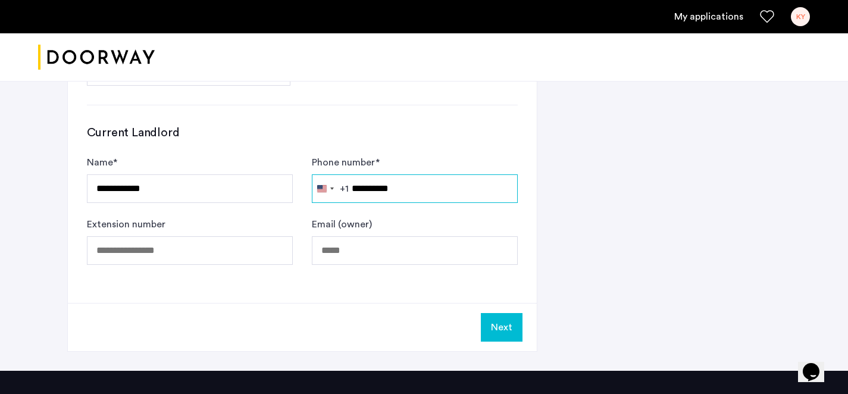
type input "**********"
click at [498, 326] on button "Next" at bounding box center [502, 327] width 42 height 29
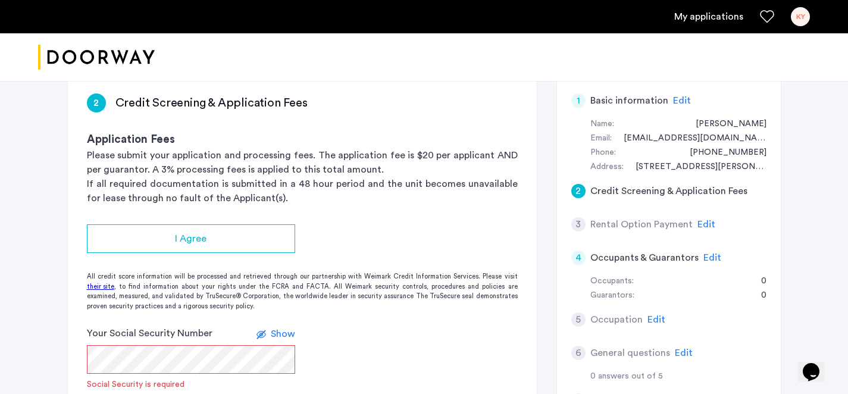
scroll to position [102, 0]
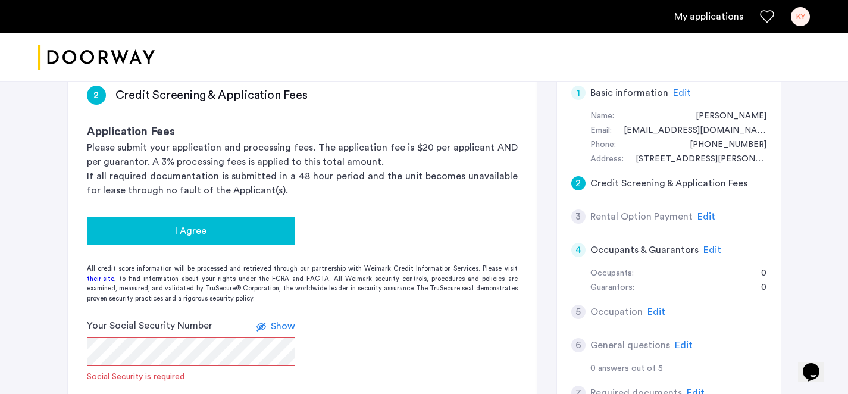
click at [223, 233] on div "I Agree" at bounding box center [190, 231] width 189 height 14
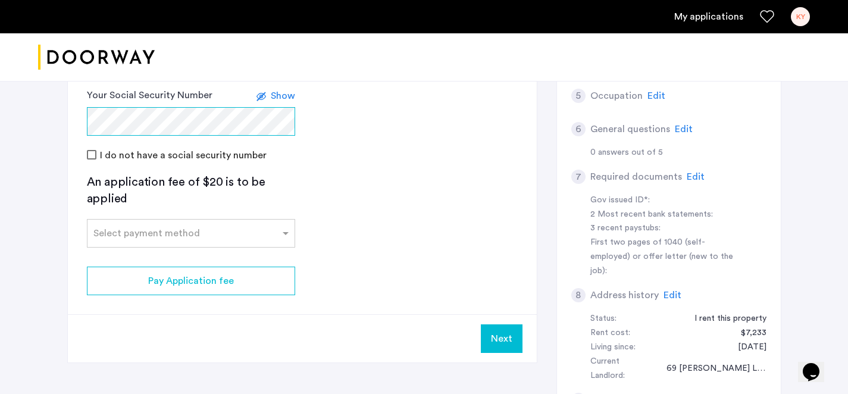
scroll to position [286, 0]
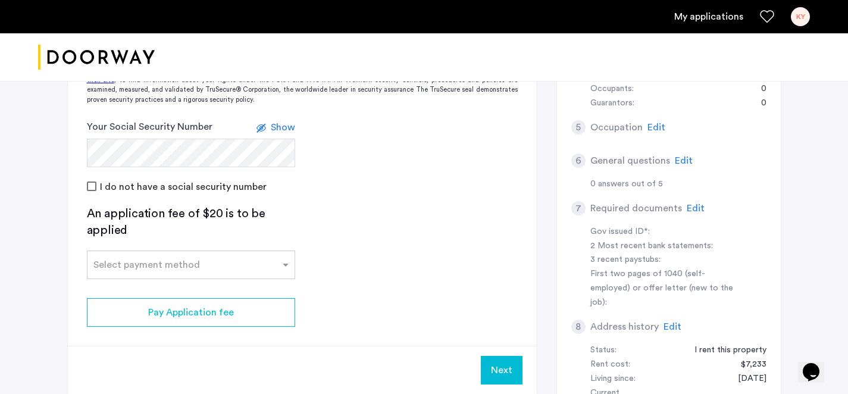
click at [372, 182] on div "I do not have a social security number" at bounding box center [302, 186] width 431 height 14
